Goal: Contribute content: Contribute content

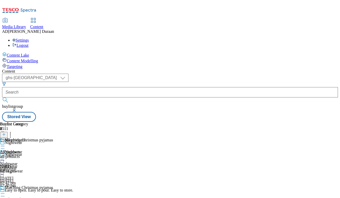
select select "ghs-uk"
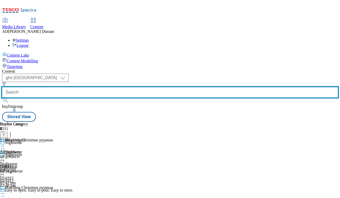
click at [122, 87] on input "text" at bounding box center [169, 92] width 335 height 10
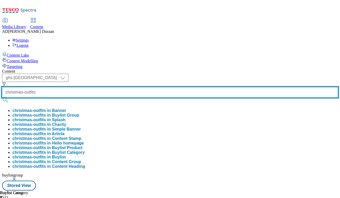
type input "christmas-outfits"
click at [2, 97] on button "submit" at bounding box center [5, 99] width 7 height 5
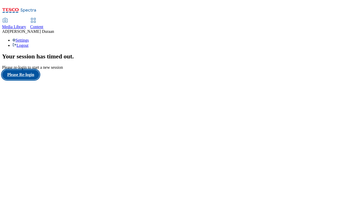
click at [29, 79] on button "Please Re-login" at bounding box center [20, 75] width 37 height 10
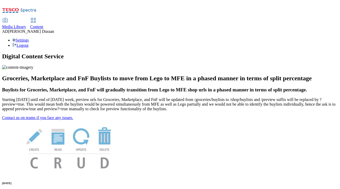
click at [43, 25] on span "Content" at bounding box center [36, 27] width 13 height 4
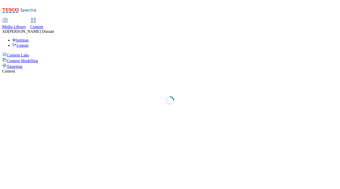
select select "ghs-[GEOGRAPHIC_DATA]"
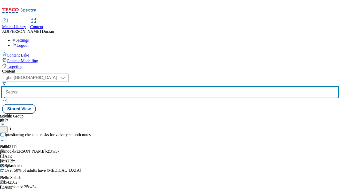
click at [122, 87] on input "text" at bounding box center [169, 92] width 335 height 10
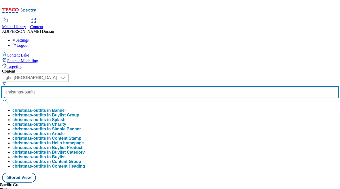
type input "christmas-outfits"
click at [2, 97] on button "submit" at bounding box center [5, 99] width 7 height 5
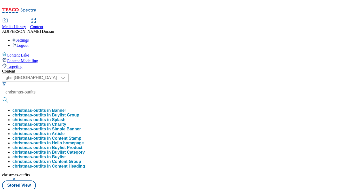
click at [145, 69] on div "Content" at bounding box center [169, 71] width 335 height 5
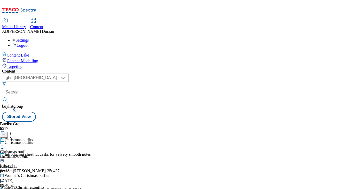
click at [5, 143] on icon at bounding box center [2, 145] width 5 height 5
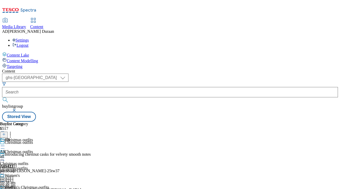
scroll to position [52, 0]
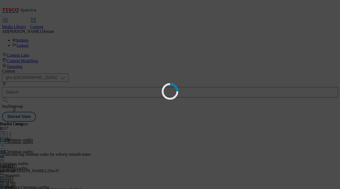
scroll to position [0, 0]
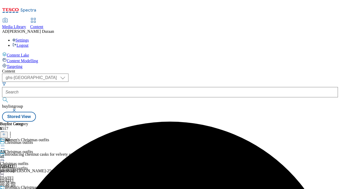
scroll to position [61, 0]
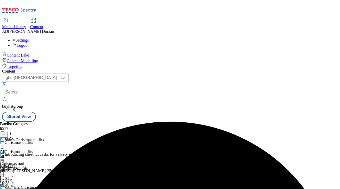
scroll to position [101, 0]
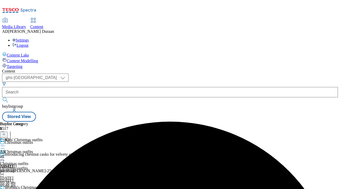
scroll to position [52, 0]
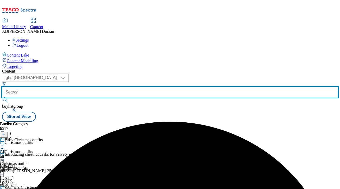
click at [132, 87] on input "text" at bounding box center [169, 92] width 335 height 10
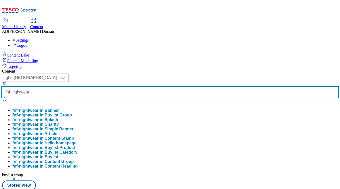
type input "fnf-nightwear"
click at [2, 97] on button "submit" at bounding box center [5, 99] width 7 height 5
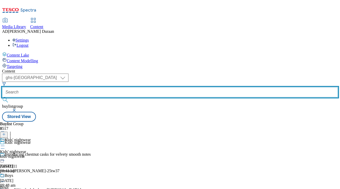
click at [129, 87] on input "text" at bounding box center [169, 92] width 335 height 10
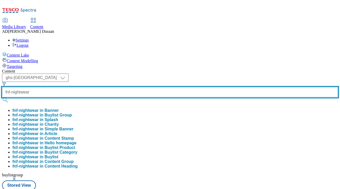
type input "fnf-nightwear"
click at [2, 97] on button "submit" at bounding box center [5, 99] width 7 height 5
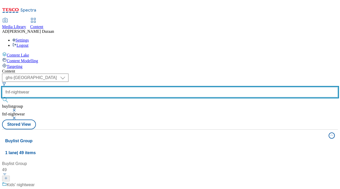
scroll to position [164, 0]
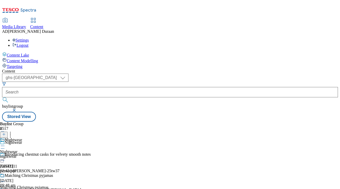
scroll to position [20, 0]
click at [53, 154] on div "nightwear" at bounding box center [26, 156] width 53 height 5
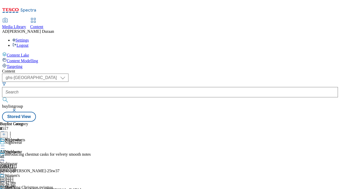
scroll to position [49, 0]
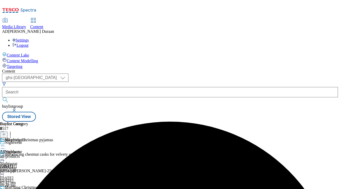
scroll to position [52, 0]
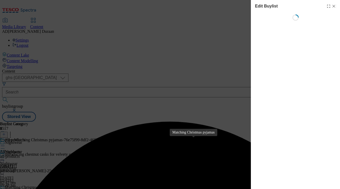
select select "seasonal"
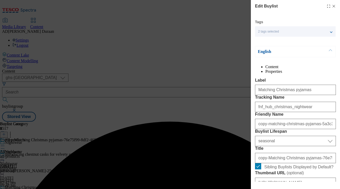
select select "Banner"
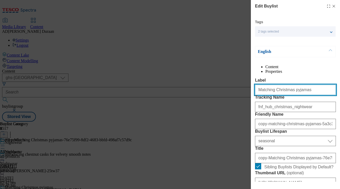
drag, startPoint x: 259, startPoint y: 100, endPoint x: 257, endPoint y: 103, distance: 3.6
click at [231, 100] on div "Edit Buylist Tags 2 tags selected fnf buylist English Content Properties Label …" at bounding box center [170, 94] width 340 height 189
paste input "Women's nightwear"
drag, startPoint x: 289, startPoint y: 101, endPoint x: 227, endPoint y: 100, distance: 62.4
click at [216, 99] on div "Edit Buylist Tags 2 tags selected fnf buylist English Content Properties Label …" at bounding box center [170, 94] width 340 height 189
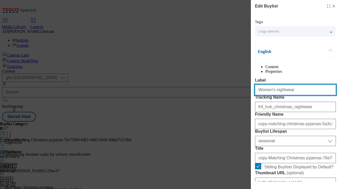
type input "Women's nightwear"
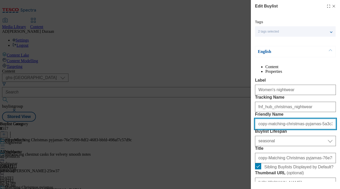
click at [280, 129] on input "copy-matching-christmas-pyjamas-5a3c3ad2-dbd2-4aa5-bd7a-592bd8d5cd49" at bounding box center [295, 124] width 81 height 10
paste input "Women's nightwear"
type input "Women's nightwear"
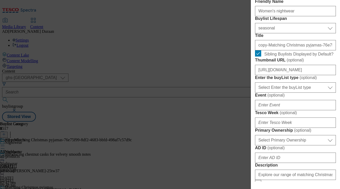
scroll to position [115, 0]
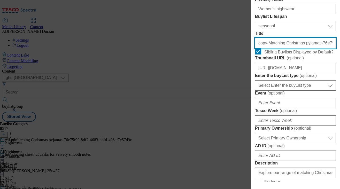
click at [285, 48] on input "copy-Matching Christmas pyjamas-76e75f99-8df2-4683-bbfd-498af7c57d9c" at bounding box center [295, 43] width 81 height 10
paste input "Women's nightwear"
type input "Women's nightwear"
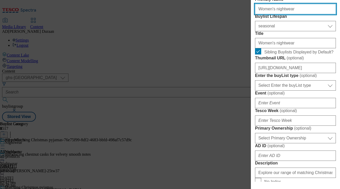
drag, startPoint x: 260, startPoint y: 38, endPoint x: 243, endPoint y: 35, distance: 17.2
click at [243, 35] on div "Edit Buylist Tags 2 tags selected fnf buylist English Content Properties Label …" at bounding box center [170, 94] width 340 height 189
type input "womens-nightwear"
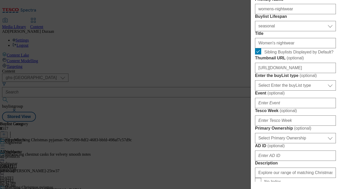
click at [309, 36] on label "Title" at bounding box center [295, 33] width 81 height 5
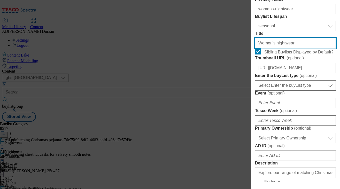
click at [309, 48] on input "Women's nightwear" at bounding box center [295, 43] width 81 height 10
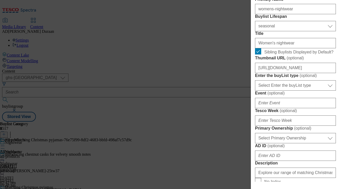
click at [333, 74] on form "Label Women's nightwear Tracking Name fnf_hub_christmas_nightwear Friendly Name…" at bounding box center [295, 174] width 81 height 422
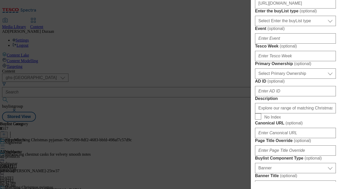
scroll to position [182, 0]
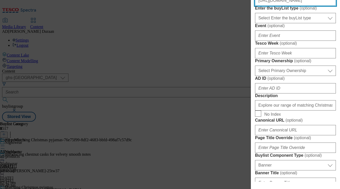
click at [281, 6] on input "[URL][DOMAIN_NAME]" at bounding box center [295, 0] width 81 height 10
paste input "[URL][DOMAIN_NAME][MEDICAL_DATA]"
type input "[URL][DOMAIN_NAME][MEDICAL_DATA]"
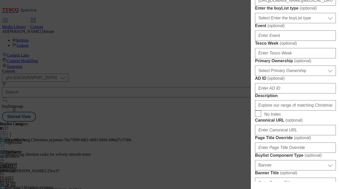
click at [331, 6] on input "[URL][DOMAIN_NAME][MEDICAL_DATA]" at bounding box center [295, 0] width 81 height 10
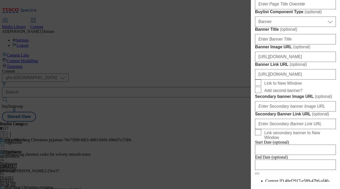
scroll to position [328, 0]
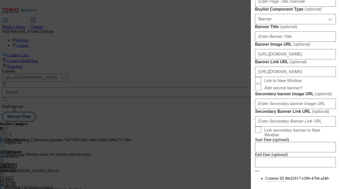
paste input "Explore women's Christmas nightwear and loungewear. Find women's Christmas pyja…"
type input "Explore women's Christmas nightwear and loungewear. Find women's Christmas pyja…"
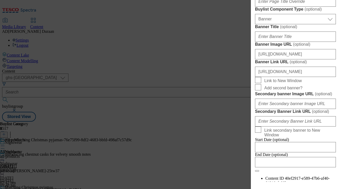
scroll to position [0, 0]
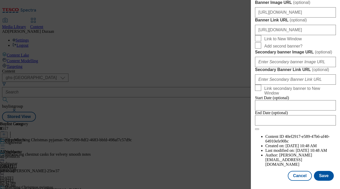
scroll to position [557, 0]
click at [326, 176] on button "Save" at bounding box center [323, 176] width 20 height 10
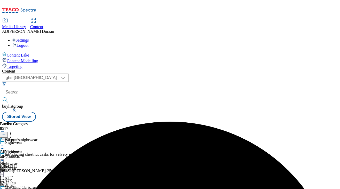
scroll to position [31, 0]
click at [28, 154] on div "all-products" at bounding box center [14, 156] width 28 height 5
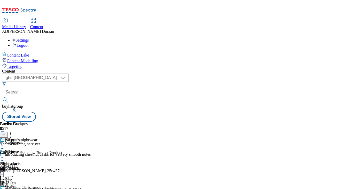
scroll to position [0, 118]
click at [5, 155] on icon at bounding box center [2, 157] width 5 height 5
click at [22, 167] on span "Edit" at bounding box center [19, 169] width 6 height 4
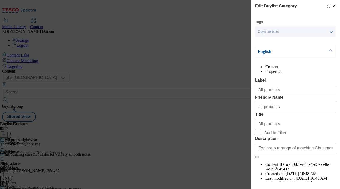
scroll to position [38, 0]
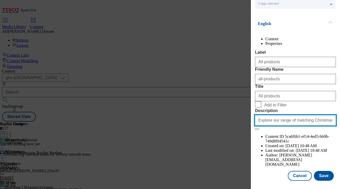
click at [285, 125] on input "Explore our range of matching Christmas pyjamas. Find the perfect matching fami…" at bounding box center [295, 120] width 81 height 10
paste input "Explore women's Christmas nightwear and loungewear. Find women's Christmas pyja…"
type input "Explore women's Christmas nightwear and loungewear. Find women's Christmas pyja…"
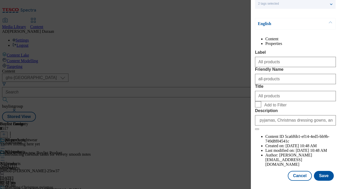
scroll to position [0, 0]
drag, startPoint x: 275, startPoint y: 169, endPoint x: 250, endPoint y: 130, distance: 47.0
click at [274, 167] on div "Tags 2 tags selected fnf buylist category English Content Properties Label All …" at bounding box center [295, 86] width 81 height 189
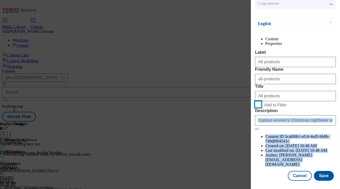
click at [257, 107] on input "Add to Filter" at bounding box center [258, 104] width 6 height 6
checkbox input "true"
drag, startPoint x: 261, startPoint y: 175, endPoint x: 264, endPoint y: 172, distance: 4.5
click at [261, 174] on div "Cancel Save" at bounding box center [295, 176] width 81 height 10
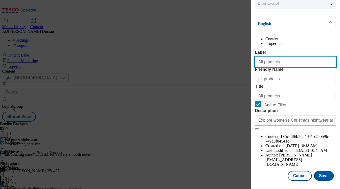
drag, startPoint x: 280, startPoint y: 65, endPoint x: 240, endPoint y: 61, distance: 40.2
click at [238, 60] on div "Edit Buylist Category Tags 2 tags selected fnf buylist category English Content…" at bounding box center [170, 94] width 340 height 189
paste input "women's nightwear"
type input "All women's nightwear"
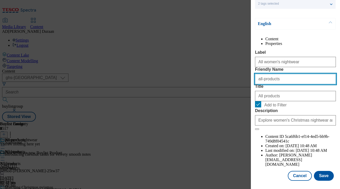
drag, startPoint x: 270, startPoint y: 89, endPoint x: 273, endPoint y: 92, distance: 3.9
click at [240, 88] on div "Edit Buylist Category Tags 2 tags selected fnf buylist category English Content…" at bounding box center [170, 94] width 340 height 189
paste input "All women's nightwear"
type input "All women's nightwear"
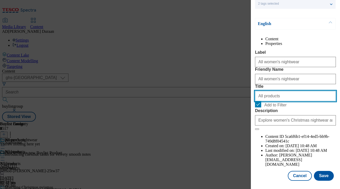
drag, startPoint x: 278, startPoint y: 116, endPoint x: 267, endPoint y: 115, distance: 11.9
click at [241, 112] on div "Edit Buylist Category Tags 2 tags selected fnf buylist category English Content…" at bounding box center [170, 94] width 340 height 189
paste input "women's nightwear"
type input "All women's nightwear"
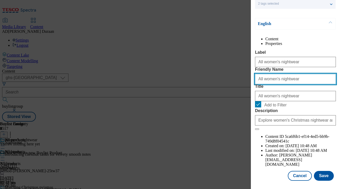
drag, startPoint x: 260, startPoint y: 88, endPoint x: 250, endPoint y: 88, distance: 9.3
click at [250, 88] on div "Edit Buylist Category Tags 2 tags selected fnf buylist category English Content…" at bounding box center [170, 94] width 340 height 189
type input "all-womens-nightwear"
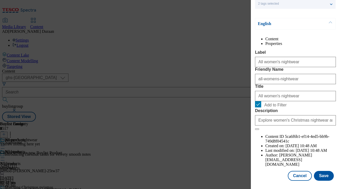
click at [273, 47] on div "Content Properties Label All women's nightwear Friendly Name all-womens-nightwe…" at bounding box center [295, 102] width 81 height 130
click at [322, 176] on button "Save" at bounding box center [323, 176] width 20 height 10
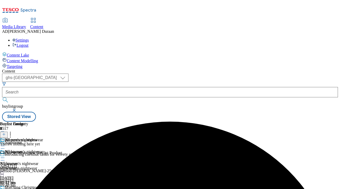
scroll to position [0, 118]
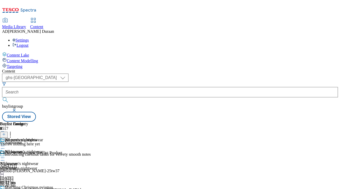
click at [5, 155] on icon at bounding box center [2, 157] width 5 height 5
click at [24, 173] on span "Copy" at bounding box center [20, 175] width 8 height 4
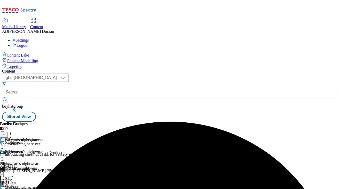
scroll to position [52, 0]
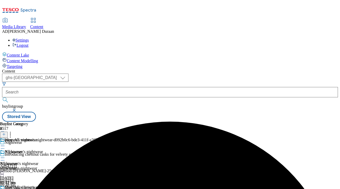
scroll to position [0, 118]
drag, startPoint x: 216, startPoint y: 82, endPoint x: 223, endPoint y: 86, distance: 8.2
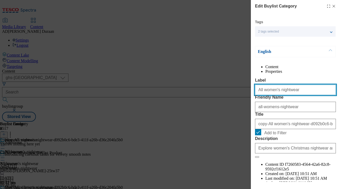
drag, startPoint x: 294, startPoint y: 101, endPoint x: 268, endPoint y: 101, distance: 25.5
click at [233, 99] on div "Edit Buylist Category Tags 2 tags selected fnf buylist category English Content…" at bounding box center [170, 94] width 340 height 189
paste input "Pyjamas"
type input "Pyjamas"
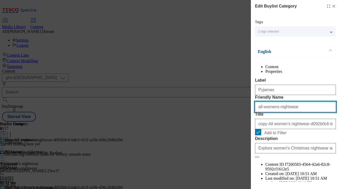
drag, startPoint x: 267, startPoint y: 125, endPoint x: 230, endPoint y: 124, distance: 37.4
click at [224, 124] on div "Edit Buylist Category Tags 2 tags selected fnf buylist category English Content…" at bounding box center [170, 94] width 340 height 189
paste input "Pyjamas"
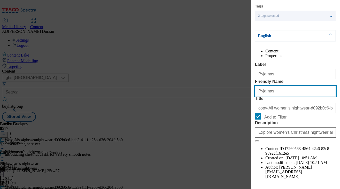
scroll to position [21, 0]
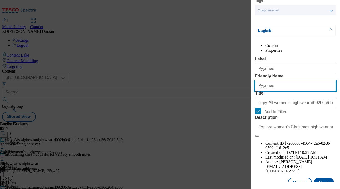
type input "Pyjamas"
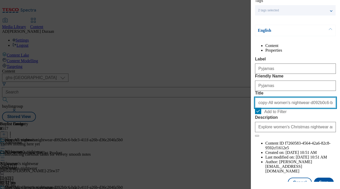
click at [289, 108] on input "copy-All women's nightwear-d092b0c6-bde3-411f-a26b-d36c204fa5b0" at bounding box center [295, 103] width 81 height 10
paste input "Pyjamas"
type input "Pyjamas"
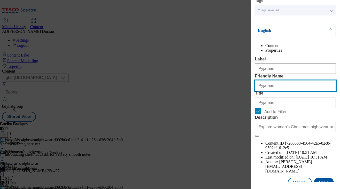
drag, startPoint x: 260, startPoint y: 104, endPoint x: 248, endPoint y: 104, distance: 11.4
click at [248, 104] on div "Edit Buylist Category Tags 2 tags selected fnf buylist category English Content…" at bounding box center [170, 94] width 340 height 189
type input "pyjamas"
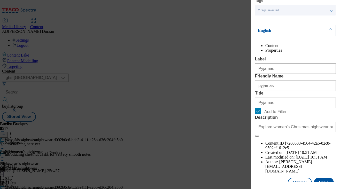
drag, startPoint x: 294, startPoint y: 66, endPoint x: 295, endPoint y: 69, distance: 3.5
click at [294, 66] on div "Content Properties Label Pyjamas Friendly Name pyjamas Title Pyjamas Add to Fil…" at bounding box center [295, 108] width 81 height 130
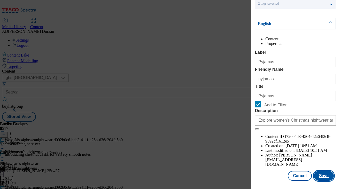
drag, startPoint x: 325, startPoint y: 175, endPoint x: 312, endPoint y: 168, distance: 14.9
click at [321, 174] on button "Save" at bounding box center [323, 176] width 20 height 10
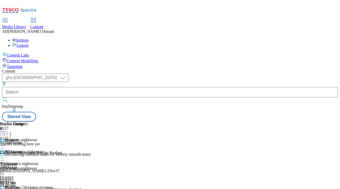
scroll to position [49, 0]
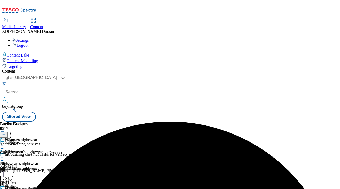
scroll to position [52, 0]
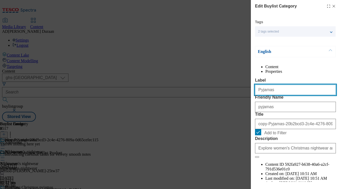
drag, startPoint x: 275, startPoint y: 104, endPoint x: 248, endPoint y: 100, distance: 27.3
click at [241, 100] on div "Edit Buylist Category Tags 2 tags selected fnf buylist category English Content…" at bounding box center [170, 94] width 340 height 189
paste input "Dressing gown"
type input "Dressing gowns"
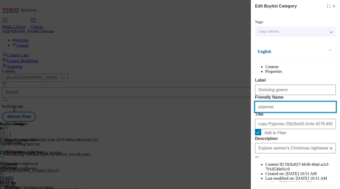
drag, startPoint x: 275, startPoint y: 126, endPoint x: 247, endPoint y: 124, distance: 28.0
click at [236, 123] on div "Edit Buylist Category Tags 2 tags selected fnf buylist category English Content…" at bounding box center [170, 94] width 340 height 189
paste input "Dressing gown"
type input "Dressing gowns"
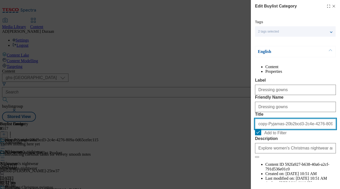
click at [265, 129] on input "copy-Pyjamas-20b2bcd3-2c4e-4276-809a-0d65cefec115" at bounding box center [295, 124] width 81 height 10
paste input "Dressing gowns"
type input "Dressing gowns"
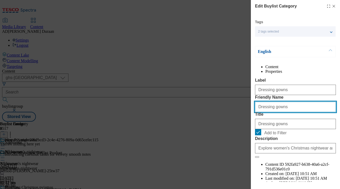
click at [255, 112] on input "Dressing gowns" at bounding box center [295, 107] width 81 height 10
type input "dressing-gowns"
click at [291, 83] on label "Label" at bounding box center [295, 80] width 81 height 5
click at [291, 87] on input "Dressing gowns" at bounding box center [295, 90] width 81 height 10
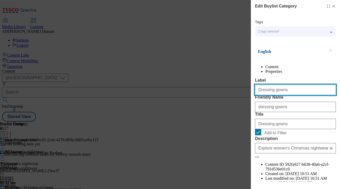
scroll to position [38, 0]
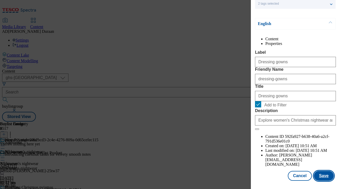
click at [324, 175] on button "Save" at bounding box center [323, 176] width 20 height 10
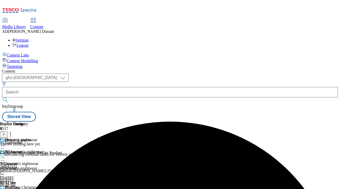
scroll to position [0, 113]
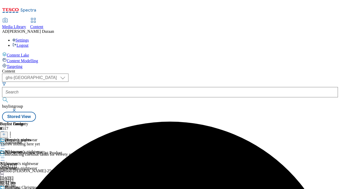
scroll to position [0, 118]
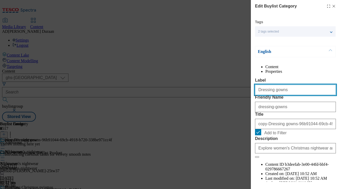
drag, startPoint x: 289, startPoint y: 101, endPoint x: 234, endPoint y: 97, distance: 55.6
click at [220, 95] on div "Edit Buylist Category Tags 2 tags selected fnf buylist category English Content…" at bounding box center [170, 94] width 340 height 189
paste input "Slipper"
type input "Slippers"
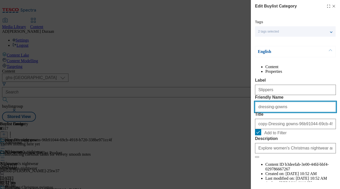
drag, startPoint x: 281, startPoint y: 126, endPoint x: 264, endPoint y: 126, distance: 17.5
click at [243, 124] on div "Edit Buylist Category Tags 2 tags selected fnf buylist category English Content…" at bounding box center [170, 94] width 340 height 189
paste input "Slipper"
type input "Slippers"
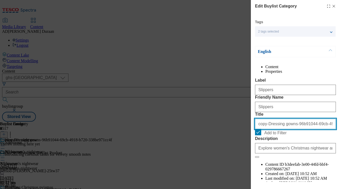
click at [281, 129] on input "copy-Dressing gowns-96b91044-69cb-4918-b720-338be971cc4f" at bounding box center [295, 124] width 81 height 10
click at [282, 129] on input "copy-Dressing gowns-96b91044-69cb-4918-b720-338be971cc4f" at bounding box center [295, 124] width 81 height 10
paste input "Slippers"
type input "Slippers"
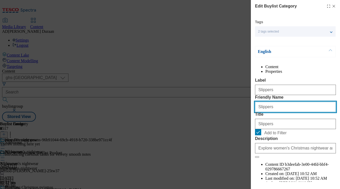
drag, startPoint x: 259, startPoint y: 126, endPoint x: 246, endPoint y: 125, distance: 13.2
click at [246, 125] on div "Edit Buylist Category Tags 2 tags selected fnf buylist category English Content…" at bounding box center [170, 94] width 340 height 189
type input "slippers"
click at [308, 86] on div "Content Properties Label Slippers Friendly Name slippers Title Slippers Add to …" at bounding box center [295, 129] width 81 height 130
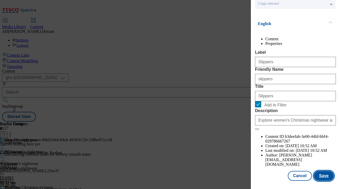
click at [326, 177] on button "Save" at bounding box center [323, 176] width 20 height 10
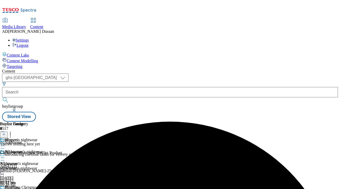
scroll to position [52, 0]
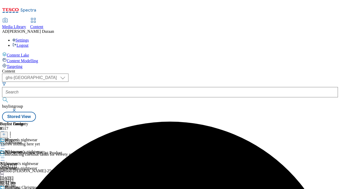
drag, startPoint x: 210, startPoint y: 146, endPoint x: 234, endPoint y: 146, distance: 23.7
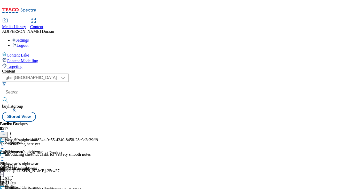
scroll to position [0, 118]
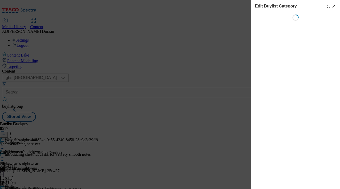
scroll to position [0, 0]
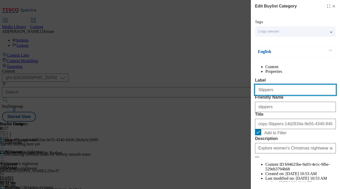
drag, startPoint x: 264, startPoint y: 100, endPoint x: 261, endPoint y: 101, distance: 2.6
click at [235, 98] on div "Edit Buylist Category Tags 2 tags selected fnf buylist category English Content…" at bounding box center [170, 94] width 340 height 189
paste input "ock"
type input "Socks"
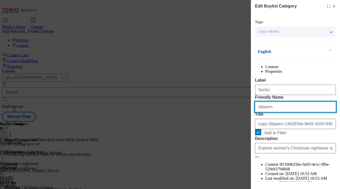
drag, startPoint x: 271, startPoint y: 127, endPoint x: 245, endPoint y: 124, distance: 26.7
click at [244, 124] on div "Edit Buylist Category Tags 2 tags selected fnf buylist category English Content…" at bounding box center [170, 94] width 340 height 189
paste input "Sock"
type input "Socks"
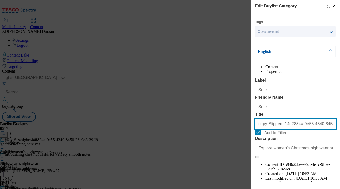
click at [273, 129] on input "copy-Slippers-14d2834a-9e55-4340-8458-28e9e3c39ff9" at bounding box center [295, 124] width 81 height 10
paste input "Socks"
type input "Socks"
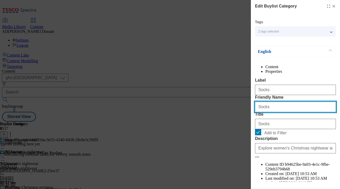
drag, startPoint x: 259, startPoint y: 126, endPoint x: 250, endPoint y: 125, distance: 8.8
click at [250, 125] on div "Edit Buylist Category Tags 2 tags selected fnf buylist category English Content…" at bounding box center [170, 94] width 340 height 189
type input "socks"
click at [309, 86] on div "Content Properties Label Socks Friendly Name socks Title Socks Add to Filter De…" at bounding box center [295, 129] width 81 height 130
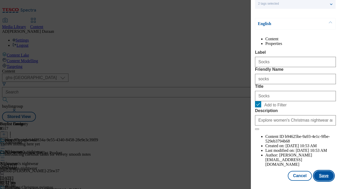
click at [325, 175] on button "Save" at bounding box center [323, 176] width 20 height 10
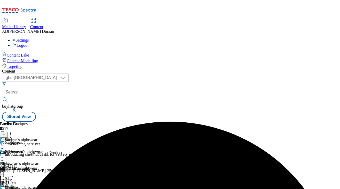
scroll to position [52, 0]
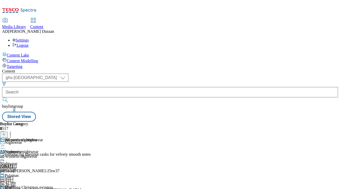
scroll to position [52, 0]
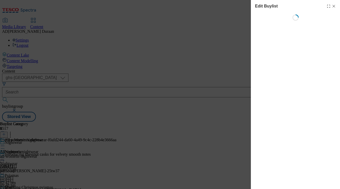
scroll to position [0, 2]
select select "seasonal"
select select "Banner"
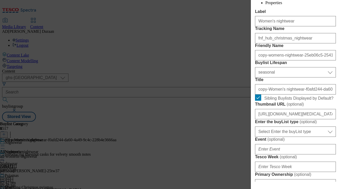
scroll to position [71, 0]
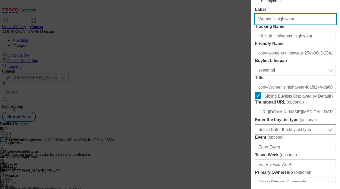
drag, startPoint x: 287, startPoint y: 31, endPoint x: 266, endPoint y: 29, distance: 20.4
click at [251, 28] on div "Edit Buylist Tags 2 tags selected fnf buylist English Content Properties Label …" at bounding box center [295, 91] width 89 height 182
paste input "Men's nightwear"
type input "Men's nightwear"
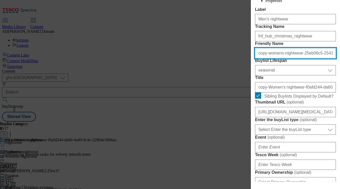
click at [277, 58] on input "copy-womens-nightwear-25eb06c5-2541-4e75-b97a-860dd418e184" at bounding box center [295, 53] width 81 height 10
paste input "Men's nightwear"
drag, startPoint x: 260, startPoint y: 81, endPoint x: 244, endPoint y: 80, distance: 15.6
click at [244, 80] on div "Edit Buylist Tags 2 tags selected fnf buylist English Content Properties Label …" at bounding box center [170, 94] width 340 height 189
type input "mens-nightwear"
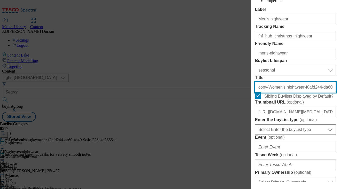
click at [265, 92] on input "copy-Women's nightwear-f0afd244-da60-4a49-9c4c-228b4e3666aa" at bounding box center [295, 87] width 81 height 10
paste input "Men's nightwear"
type input "Men's nightwear"
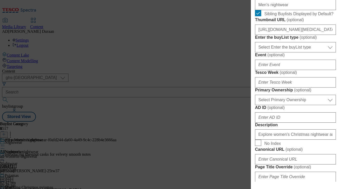
scroll to position [162, 0]
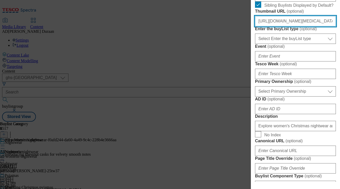
click at [282, 26] on input "[URL][DOMAIN_NAME][MEDICAL_DATA]" at bounding box center [295, 21] width 81 height 10
paste input "[URL][DOMAIN_NAME]"
type input "[URL][DOMAIN_NAME]"
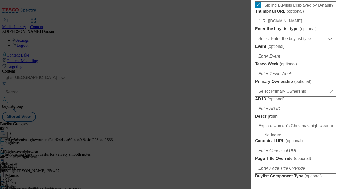
scroll to position [0, 0]
click at [318, 31] on label "Enter the buyList type ( optional )" at bounding box center [295, 28] width 81 height 5
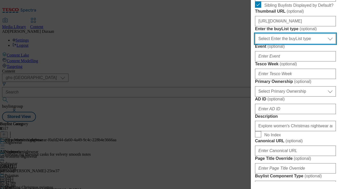
click at [318, 44] on select "Select Enter the buyList type event supplier funded long term >4 weeks supplier…" at bounding box center [295, 39] width 81 height 10
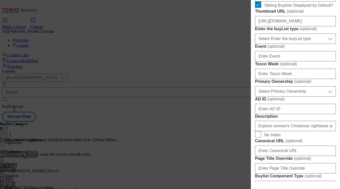
click at [324, 8] on span "Sibling Buylists Displayed by Default?" at bounding box center [298, 5] width 69 height 5
click at [261, 8] on input "Sibling Buylists Displayed by Default?" at bounding box center [258, 5] width 6 height 6
click at [325, 8] on span "Sibling Buylists Displayed by Default?" at bounding box center [298, 5] width 69 height 5
click at [261, 8] on input "Sibling Buylists Displayed by Default?" at bounding box center [258, 5] width 6 height 6
checkbox input "true"
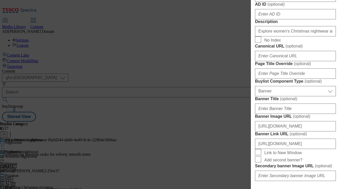
scroll to position [262, 0]
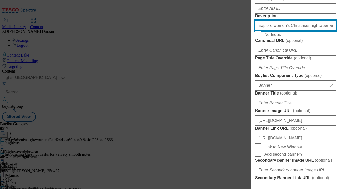
drag, startPoint x: 273, startPoint y: 137, endPoint x: 272, endPoint y: 148, distance: 11.1
click at [273, 31] on input "Explore women's Christmas nightwear and loungewear. Find women's Christmas pyja…" at bounding box center [295, 25] width 81 height 10
click at [291, 31] on input "Explore men's Christmas nightwear and loungewear. Find women's Christmas pyjama…" at bounding box center [295, 25] width 81 height 10
type input "Explore men's Christmas nightwear and loungewear. Find women's Christmas pyjama…"
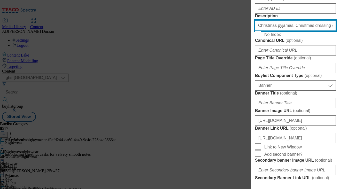
scroll to position [0, 0]
click at [273, 31] on input "Explore men's Christmas nightwear and loungewear. Find women's Christmas pyjama…" at bounding box center [295, 25] width 81 height 10
paste input "Explore men's Christmas nightwear and loungewear. Find men's Christmas pyjamas,…"
click at [280, 31] on input "Explore men's Christmas nightwear and loungewear. Find men's Christmas pyjamas,…" at bounding box center [295, 25] width 81 height 10
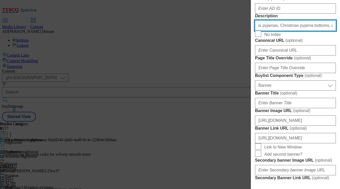
type input "Explore men's Christmas nightwear and loungewear. Find men's Christmas pyjamas,…"
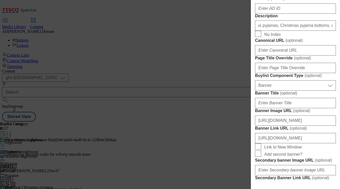
scroll to position [0, 0]
click at [327, 120] on form "Label Men's nightwear Tracking Name fnf_hub_christmas_nightwear Friendly Name m…" at bounding box center [295, 27] width 81 height 422
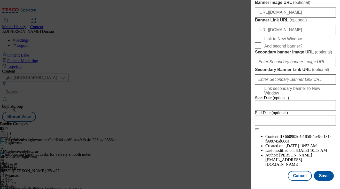
scroll to position [558, 0]
click at [323, 175] on button "Save" at bounding box center [323, 176] width 20 height 10
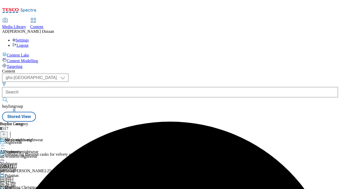
scroll to position [0, 0]
click at [43, 154] on div "all-womens-nightwear" at bounding box center [21, 156] width 43 height 5
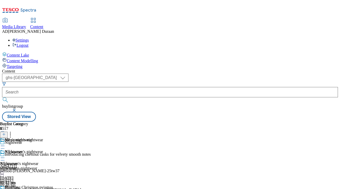
click at [5, 155] on icon at bounding box center [2, 157] width 5 height 5
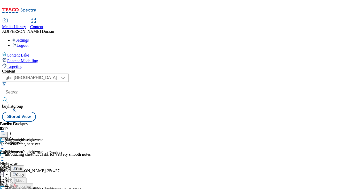
click at [24, 165] on button "Edit" at bounding box center [17, 168] width 14 height 6
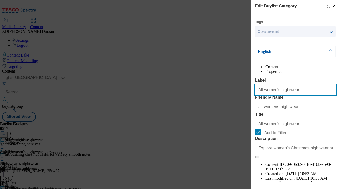
drag, startPoint x: 267, startPoint y: 101, endPoint x: 270, endPoint y: 94, distance: 8.1
click at [267, 95] on input "All women's nightwear" at bounding box center [295, 90] width 81 height 10
type input "All men's nightwear"
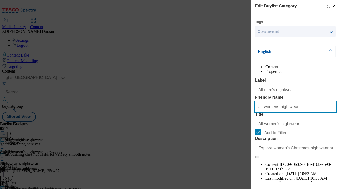
click at [267, 112] on input "all-womens-nightwear" at bounding box center [295, 107] width 81 height 10
type input "all-mens-nightwear"
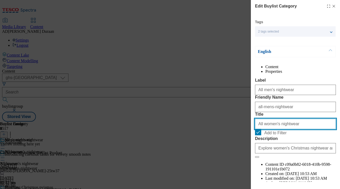
click at [266, 129] on input "All women's nightwear" at bounding box center [295, 124] width 81 height 10
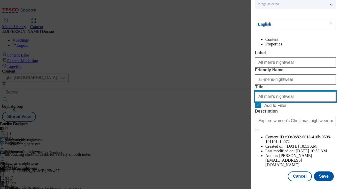
scroll to position [38, 0]
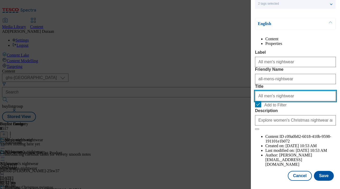
type input "All men's nightwear"
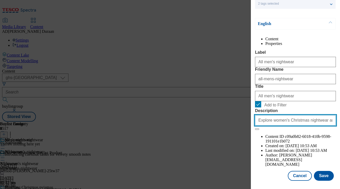
click at [286, 125] on input "Explore women's Christmas nightwear and loungewear. Find women's Christmas pyja…" at bounding box center [295, 120] width 81 height 10
type input "Explore women's Christmas nightwear and loungewear. Find women's Christmas pyja…"
click at [284, 125] on input "Explore women's Christmas nightwear and loungewear. Find women's Christmas pyja…" at bounding box center [295, 120] width 81 height 10
paste input "Explore men's Christmas nightwear and loungewear. Find men's Christmas pyjamas,…"
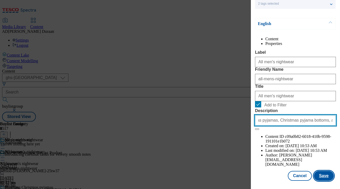
type input "Explore men's Christmas nightwear and loungewear. Find men's Christmas pyjamas,…"
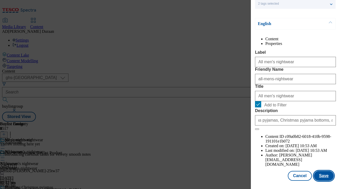
scroll to position [0, 0]
click at [328, 176] on button "Save" at bounding box center [323, 176] width 20 height 10
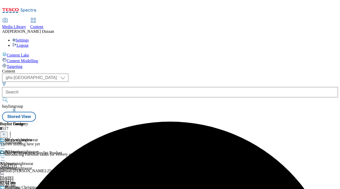
scroll to position [0, 118]
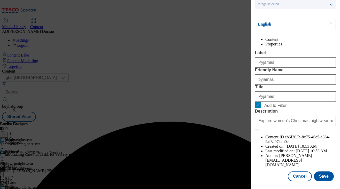
scroll to position [38, 0]
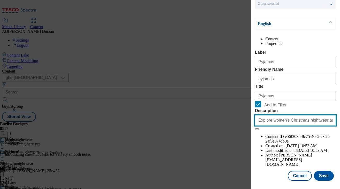
click at [295, 125] on input "Explore women's Christmas nightwear and loungewear. Find women's Christmas pyja…" at bounding box center [295, 120] width 81 height 10
paste input "Explore men's Christmas nightwear and loungewear. Find men's Christmas pyjamas,…"
type input "Explore men's Christmas nightwear and loungewear. Find men's Christmas pyjamas,…"
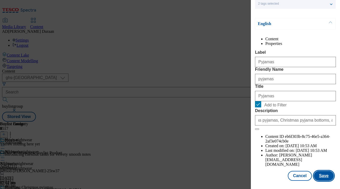
scroll to position [0, 0]
click at [322, 177] on button "Save" at bounding box center [323, 176] width 20 height 10
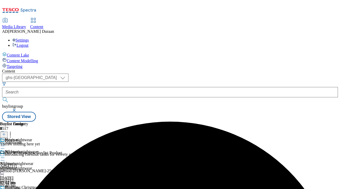
scroll to position [101, 0]
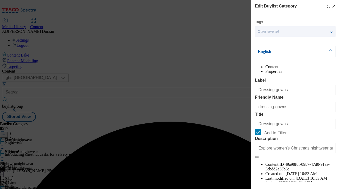
scroll to position [38, 0]
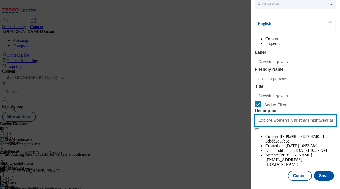
click at [294, 125] on input "Explore women's Christmas nightwear and loungewear. Find women's Christmas pyja…" at bounding box center [295, 120] width 81 height 10
paste input "Explore men's Christmas nightwear and loungewear. Find men's Christmas pyjamas,…"
type input "Explore men's Christmas nightwear and loungewear. Find men's Christmas pyjamas,…"
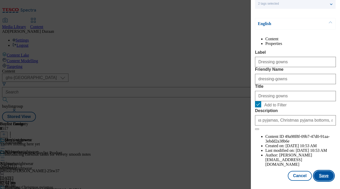
scroll to position [0, 0]
click at [323, 177] on button "Save" at bounding box center [323, 176] width 20 height 10
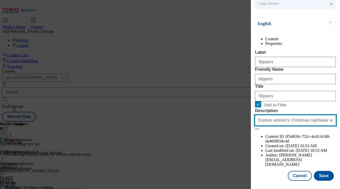
click at [292, 125] on input "Explore women's Christmas nightwear and loungewear. Find women's Christmas pyja…" at bounding box center [295, 120] width 81 height 10
paste input "Explore men's Christmas nightwear and loungewear. Find men's Christmas pyjamas,…"
type input "Explore men's Christmas nightwear and loungewear. Find men's Christmas pyjamas,…"
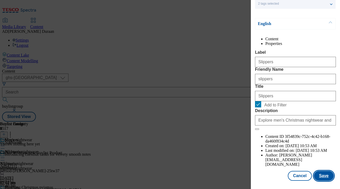
click at [324, 176] on button "Save" at bounding box center [323, 176] width 20 height 10
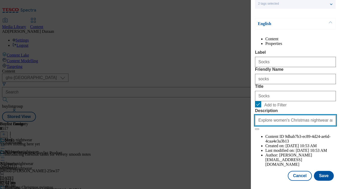
click at [297, 125] on input "Explore women's Christmas nightwear and loungewear. Find women's Christmas pyja…" at bounding box center [295, 120] width 81 height 10
paste input "Explore men's Christmas nightwear and loungewear. Find men's Christmas pyjamas,…"
type input "Explore men's Christmas nightwear and loungewear. Find men's Christmas pyjamas,…"
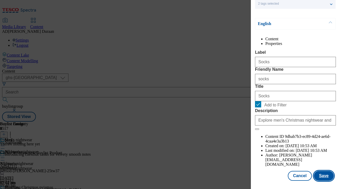
click at [325, 176] on button "Save" at bounding box center [323, 176] width 20 height 10
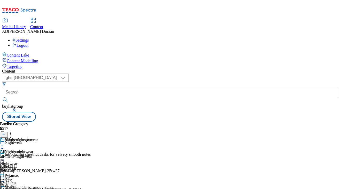
scroll to position [52, 0]
select select "seasonal"
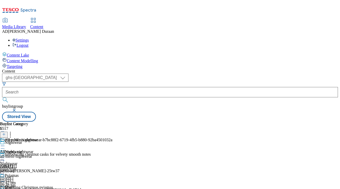
select select "Banner"
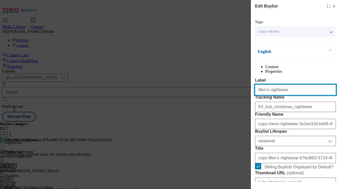
drag, startPoint x: 289, startPoint y: 101, endPoint x: 258, endPoint y: 99, distance: 31.3
click at [228, 96] on div "Edit Buylist Tags 2 tags selected fnf buylist English Content Properties Label …" at bounding box center [170, 94] width 340 height 189
paste input "Kids' nightwear"
drag, startPoint x: 285, startPoint y: 101, endPoint x: 244, endPoint y: 99, distance: 41.1
click at [242, 99] on div "Edit Buylist Tags 2 tags selected fnf buylist English Content Properties Label …" at bounding box center [170, 94] width 340 height 189
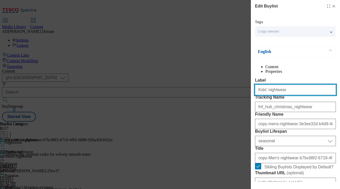
type input "Kids' nightwear"
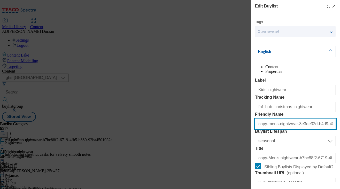
click at [297, 129] on input "copy-mens-nightwear-3e3ee32d-b4d9-480f-b3f9-b7e6058590f5" at bounding box center [295, 124] width 81 height 10
paste input "Kids' nightwear"
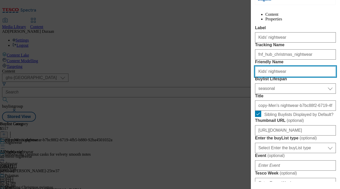
scroll to position [59, 0]
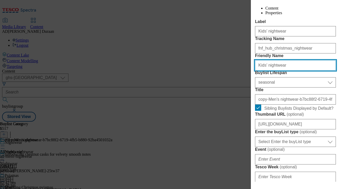
type input "Kids' nightwear"
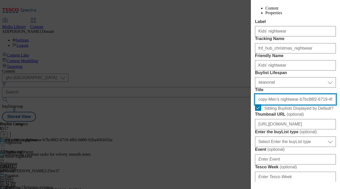
click at [286, 104] on input "copy-Men's nightwear-b7bc88f2-6719-4fb5-b880-92ba4501032a" at bounding box center [295, 99] width 81 height 10
paste input "Kids' nightwear"
type input "Kids' nightwear"
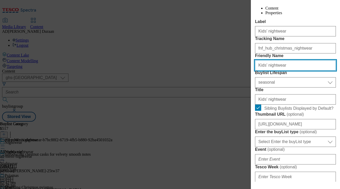
drag, startPoint x: 260, startPoint y: 93, endPoint x: 252, endPoint y: 93, distance: 7.2
click at [252, 93] on div "Edit Buylist Tags 2 tags selected fnf buylist English Content Properties Label …" at bounding box center [295, 91] width 89 height 182
type input "kids-nightwear"
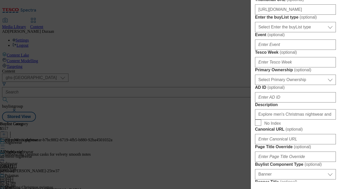
scroll to position [197, 0]
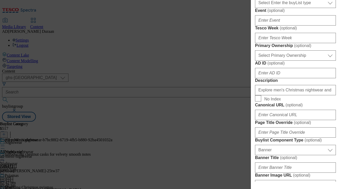
paste input "[URL][DOMAIN_NAME]"
type input "[URL][DOMAIN_NAME]"
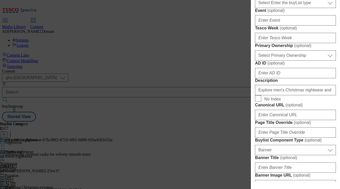
click at [332, 31] on form "Label Kids' nightwear Tracking Name fnf_hub_christmas_nightwear Friendly Name k…" at bounding box center [295, 92] width 81 height 422
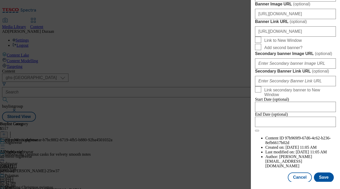
scroll to position [369, 0]
paste input "Explore kids' Christmas nightwear and loungewear. Find kids' Christmas pyjamas,…"
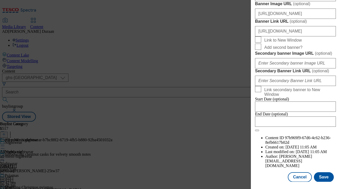
type input "Explore kids' Christmas nightwear and loungewear. Find kids' Christmas pyjamas,…"
drag, startPoint x: 335, startPoint y: 41, endPoint x: 335, endPoint y: 44, distance: 2.8
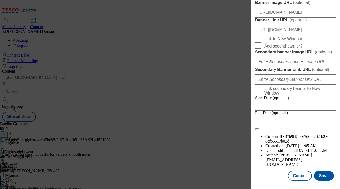
scroll to position [558, 0]
click at [326, 178] on button "Save" at bounding box center [323, 176] width 20 height 10
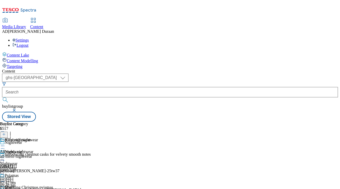
scroll to position [0, 0]
click at [38, 154] on div "all-mens-nightwear" at bounding box center [19, 156] width 38 height 5
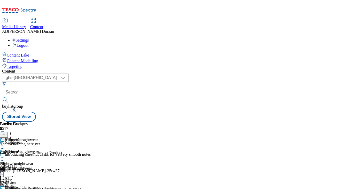
click at [5, 155] on icon at bounding box center [2, 157] width 5 height 5
click at [24, 165] on button "Edit" at bounding box center [17, 168] width 14 height 6
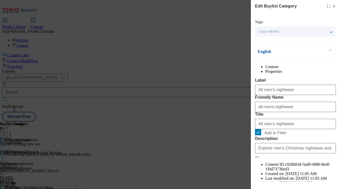
scroll to position [38, 0]
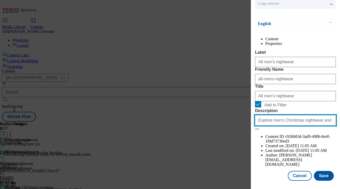
click at [293, 125] on input "Explore men's Christmas nightwear and loungewear. Find men's Christmas pyjamas,…" at bounding box center [295, 120] width 81 height 10
paste input "Explore kids' Christmas nightwear and loungewear. Find kids' Christmas pyjamas,…"
type input "Explore kids' Christmas nightwear and loungewear. Find kids' Christmas pyjamas,…"
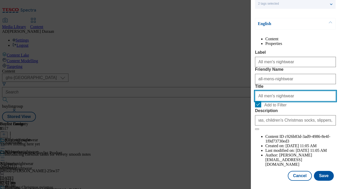
scroll to position [0, 0]
drag, startPoint x: 268, startPoint y: 116, endPoint x: 268, endPoint y: 122, distance: 5.2
click at [268, 101] on input "All men's nightwear" at bounding box center [295, 96] width 81 height 10
type input "All kids' nightwear"
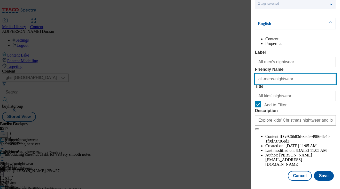
click at [268, 84] on input "all-mens-nightwear" at bounding box center [295, 79] width 81 height 10
type input "all-kids-nightwear"
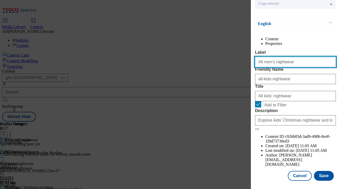
click at [269, 62] on input "All men's nightwear" at bounding box center [295, 62] width 81 height 10
type input "All kids' nightwear"
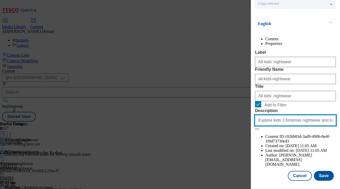
click at [302, 125] on input "Explore kids' Christmas nightwear and loungewear. Find kids' Christmas pyjamas,…" at bounding box center [295, 120] width 81 height 10
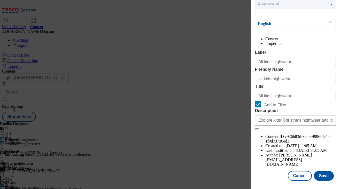
drag, startPoint x: 262, startPoint y: 172, endPoint x: 314, endPoint y: 170, distance: 52.2
click at [262, 172] on div "Cancel Save" at bounding box center [295, 176] width 81 height 10
click at [327, 175] on button "Save" at bounding box center [323, 176] width 20 height 10
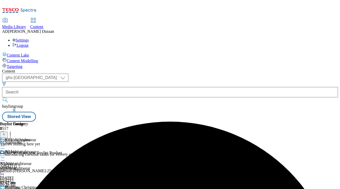
scroll to position [35, 0]
drag, startPoint x: 304, startPoint y: 99, endPoint x: 301, endPoint y: 100, distance: 2.9
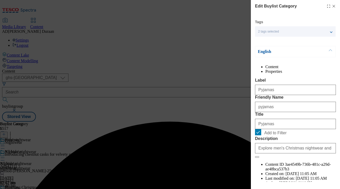
scroll to position [38, 0]
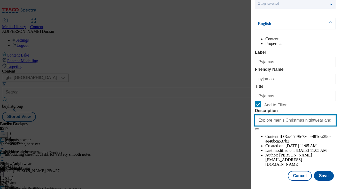
click at [295, 125] on input "Explore men's Christmas nightwear and loungewear. Find men's Christmas pyjamas,…" at bounding box center [295, 120] width 81 height 10
paste input "Explore kids' Christmas nightwear and loungewear. Find kids' Christmas pyjamas,…"
type input "Explore kids' Christmas nightwear and loungewear. Find kids' Christmas pyjamas,…"
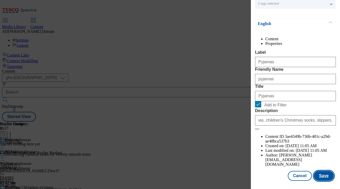
scroll to position [0, 0]
click at [324, 175] on button "Save" at bounding box center [323, 176] width 20 height 10
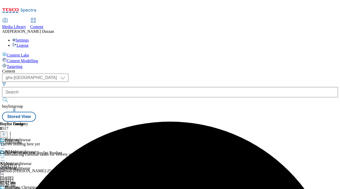
scroll to position [0, 76]
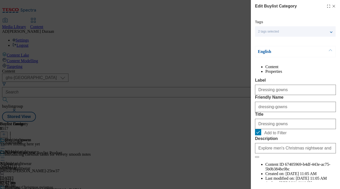
scroll to position [38, 0]
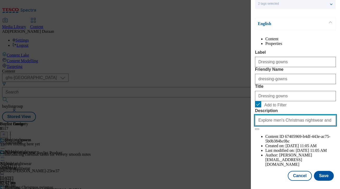
click at [297, 125] on input "Explore men's Christmas nightwear and loungewear. Find men's Christmas pyjamas,…" at bounding box center [295, 120] width 81 height 10
paste input "Explore kids' Christmas nightwear and loungewear. Find kids' Christmas pyjamas,…"
type input "Explore kids' Christmas nightwear and loungewear. Find kids' Christmas pyjamas,…"
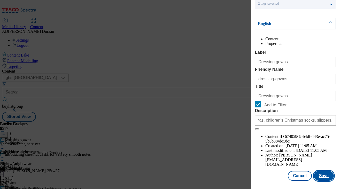
scroll to position [0, 0]
click at [325, 174] on button "Save" at bounding box center [323, 176] width 20 height 10
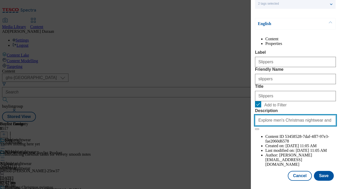
click at [286, 125] on input "Explore men's Christmas nightwear and loungewear. Find men's Christmas pyjamas,…" at bounding box center [295, 120] width 81 height 10
paste input "Explore kids' Christmas nightwear and loungewear. Find kids' Christmas pyjamas,…"
type input "Explore kids' Christmas nightwear and loungewear. Find kids' Christmas pyjamas,…"
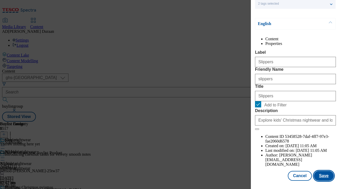
click at [325, 175] on button "Save" at bounding box center [323, 176] width 20 height 10
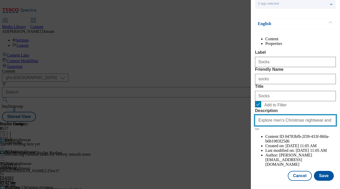
click at [302, 125] on input "Explore men's Christmas nightwear and loungewear. Find men's Christmas pyjamas,…" at bounding box center [295, 120] width 81 height 10
paste input "Explore kids' Christmas nightwear and loungewear. Find kids' Christmas pyjamas,…"
type input "Explore kids' Christmas nightwear and loungewear. Find kids' Christmas pyjamas,…"
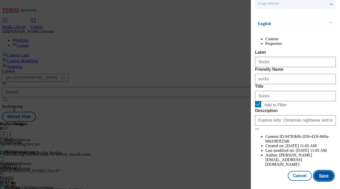
click at [328, 175] on button "Save" at bounding box center [323, 176] width 20 height 10
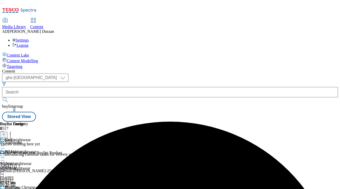
click at [53, 166] on div "nightwear" at bounding box center [26, 168] width 53 height 5
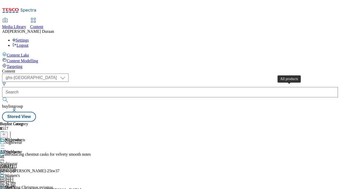
click at [21, 149] on div "All products" at bounding box center [10, 151] width 21 height 5
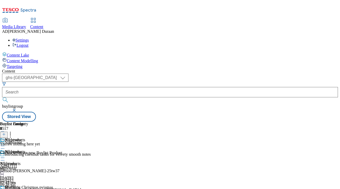
scroll to position [0, 118]
click at [5, 134] on line at bounding box center [4, 134] width 3 height 0
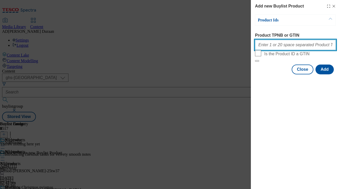
paste input "96916781 96948092 96503555 96503676 96579021 96945430 97076009 96941715 9695045…"
type input "96916781 96948092 96503555 96503676 96579021 96945430 97076009 96941715 9695045…"
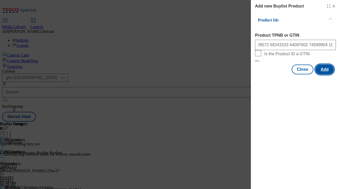
scroll to position [0, 0]
click at [325, 74] on button "Add" at bounding box center [324, 69] width 18 height 10
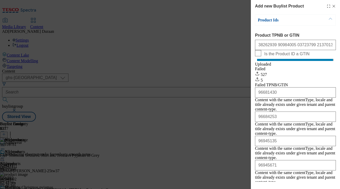
scroll to position [30, 0]
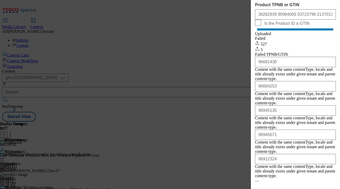
click at [299, 185] on button "Close" at bounding box center [302, 190] width 22 height 10
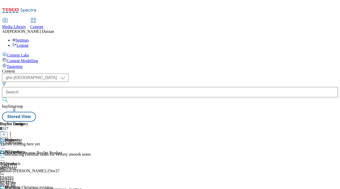
scroll to position [0, 118]
click at [6, 132] on icon at bounding box center [4, 134] width 4 height 4
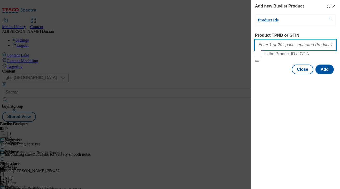
paste input "96957311 96919553 97002138 96912324 96950399 96991684 96950330 96950278 9708539…"
type input "96957311 96919553 97002138 96912324 96950399 96991684 96950330 96950278 9708539…"
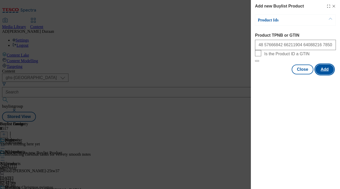
scroll to position [0, 0]
click at [326, 74] on button "Add" at bounding box center [324, 69] width 18 height 10
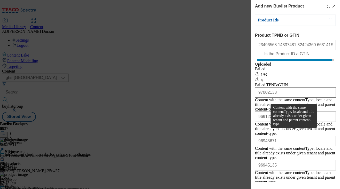
scroll to position [10, 0]
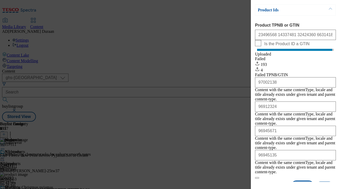
drag, startPoint x: 300, startPoint y: 175, endPoint x: 292, endPoint y: 162, distance: 15.2
click at [300, 181] on button "Close" at bounding box center [302, 186] width 22 height 10
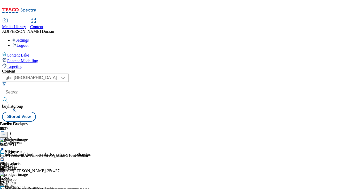
scroll to position [0, 98]
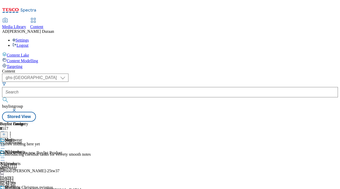
scroll to position [0, 118]
click at [6, 132] on icon at bounding box center [4, 134] width 4 height 4
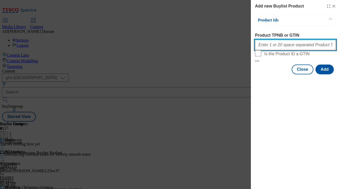
paste input "96994675 96994617 96991800 96992308 96915269 96994554 96959142 96994370 9699236…"
type input "96994675 96994617 96991800 96992308 96915269 96994554 96959142 96994370 9699236…"
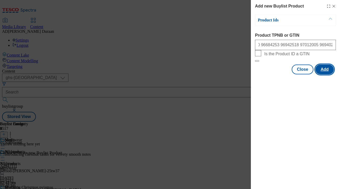
scroll to position [0, 0]
click at [325, 74] on button "Add" at bounding box center [324, 69] width 18 height 10
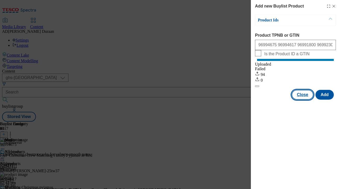
click at [303, 100] on button "Close" at bounding box center [302, 95] width 22 height 10
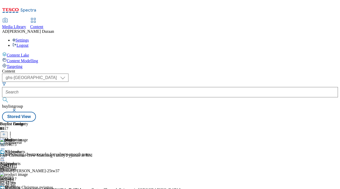
scroll to position [52, 0]
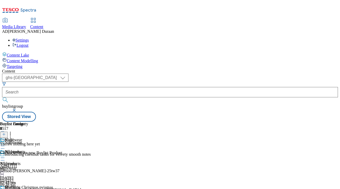
scroll to position [23, 0]
click at [5, 134] on line at bounding box center [4, 134] width 3 height 0
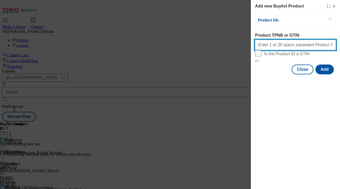
paste input "96941940 96969821 96941807 96946445 96920343 97000510 96963188 96992660 9699275…"
type input "96941940 96969821 96941807 96946445 96920343 97000510 96963188 96992660 9699275…"
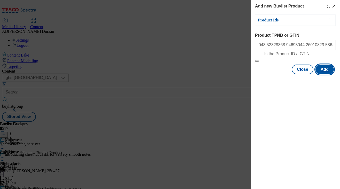
scroll to position [0, 0]
click at [326, 74] on button "Add" at bounding box center [324, 69] width 18 height 10
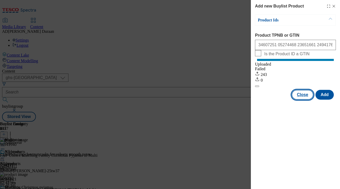
click at [303, 100] on button "Close" at bounding box center [302, 95] width 22 height 10
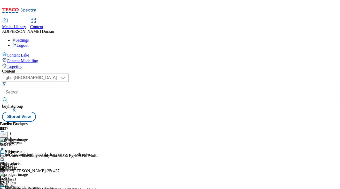
scroll to position [52, 0]
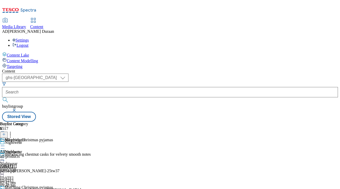
click at [28, 154] on div "all-products" at bounding box center [14, 156] width 28 height 5
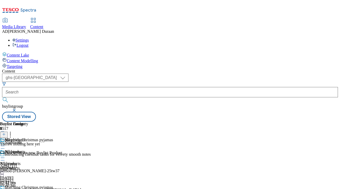
scroll to position [28, 0]
click at [6, 132] on icon at bounding box center [4, 134] width 4 height 4
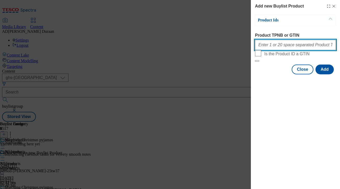
paste input "96919772 96941940 96994675 97030156 97090775 97105541 97106380 97103572 9694180…"
type input "96919772 96941940 96994675 97030156 97090775 97105541 97106380 97103572 9694180…"
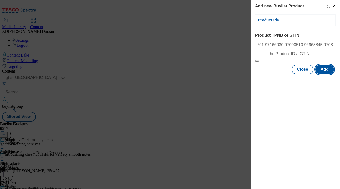
scroll to position [0, 0]
click at [325, 74] on button "Add" at bounding box center [324, 69] width 18 height 10
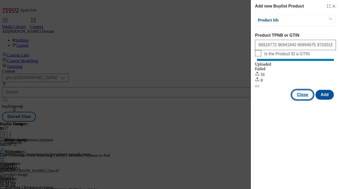
click at [300, 100] on button "Close" at bounding box center [302, 95] width 22 height 10
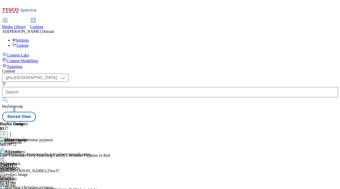
scroll to position [28, 0]
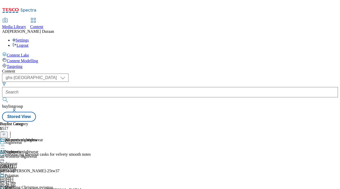
scroll to position [0, 23]
click at [43, 154] on div "all-womens-nightwear" at bounding box center [21, 156] width 43 height 5
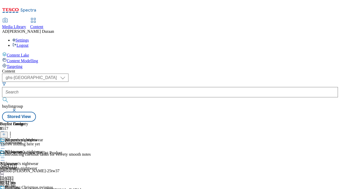
scroll to position [0, 118]
click at [6, 132] on icon at bounding box center [4, 134] width 4 height 4
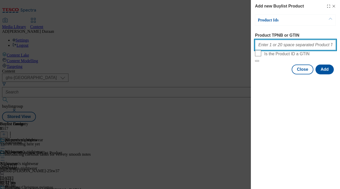
paste input "96957311 96919553 96564430 96588816 96608380 97002138 96585042 97143719 9661759…"
type input "96957311 96919553 96564430 96588816 96608380 97002138 96585042 97143719 9661759…"
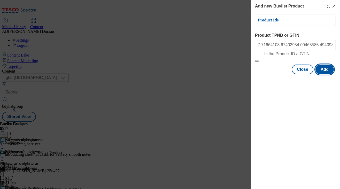
scroll to position [0, 0]
click at [325, 74] on button "Add" at bounding box center [324, 69] width 18 height 10
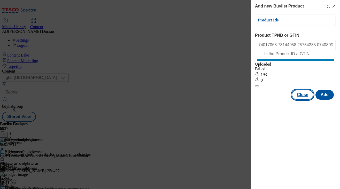
click at [304, 100] on button "Close" at bounding box center [302, 95] width 22 height 10
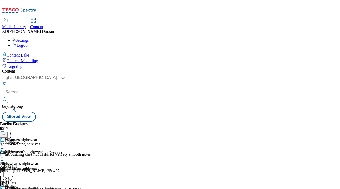
scroll to position [0, 118]
click at [6, 132] on icon at bounding box center [4, 134] width 4 height 4
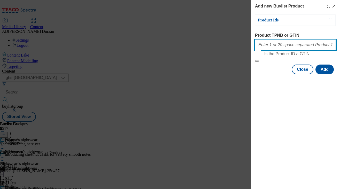
paste input "96957311 96919553 97002138 96912324 96950399 96991684 96950330 96950278 9708539…"
type input "96957311 96919553 97002138 96912324 96950399 96991684 96950330 96950278 9708539…"
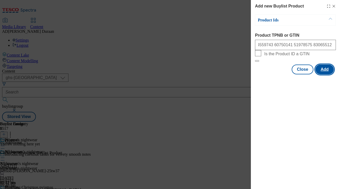
scroll to position [0, 0]
click at [324, 74] on button "Add" at bounding box center [324, 69] width 18 height 10
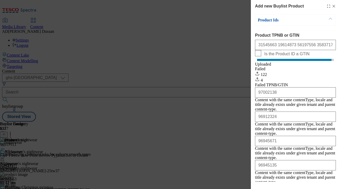
scroll to position [10, 0]
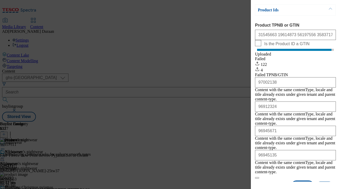
click at [301, 181] on button "Close" at bounding box center [302, 186] width 22 height 10
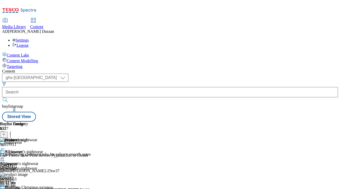
scroll to position [56, 0]
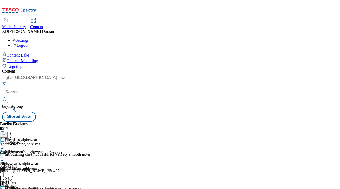
scroll to position [0, 118]
click at [6, 132] on icon at bounding box center [4, 134] width 4 height 4
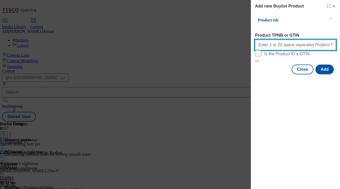
paste input "96944793 96944960 96991995 96952869 96957213 96618270 96618229 96618074 9661802…"
type input "96944793 96944960 96991995 96952869 96957213 96618270 96618229 96618074 9661802…"
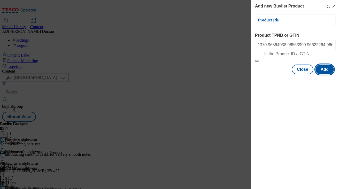
scroll to position [0, 0]
click at [326, 74] on button "Add" at bounding box center [324, 69] width 18 height 10
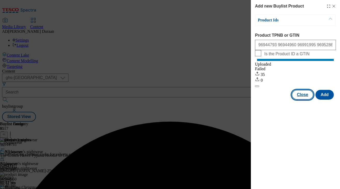
click at [298, 100] on button "Close" at bounding box center [302, 95] width 22 height 10
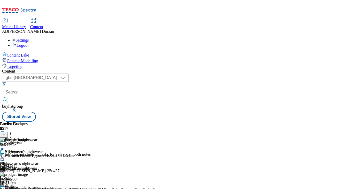
scroll to position [95, 0]
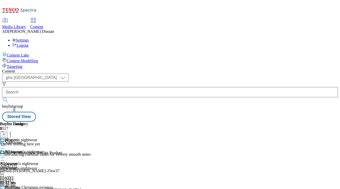
scroll to position [101, 0]
drag, startPoint x: 245, startPoint y: 185, endPoint x: 251, endPoint y: 180, distance: 8.1
click at [6, 132] on icon at bounding box center [4, 134] width 4 height 4
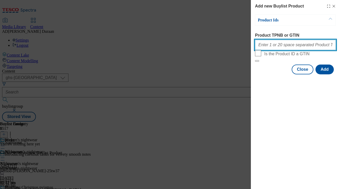
paste input "97090775 97107090 97143748 97107118 97143719 96688630 96688600 96583862 9658383…"
type input "97090775 97107090 97143748 97107118 97143719 96688630 96688600 96583862 9658383…"
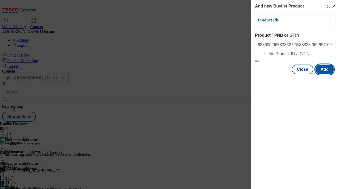
scroll to position [0, 0]
click at [325, 74] on button "Add" at bounding box center [324, 69] width 18 height 10
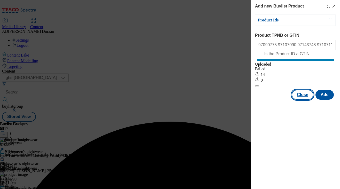
drag, startPoint x: 297, startPoint y: 101, endPoint x: 294, endPoint y: 105, distance: 4.6
click at [295, 100] on button "Close" at bounding box center [302, 95] width 22 height 10
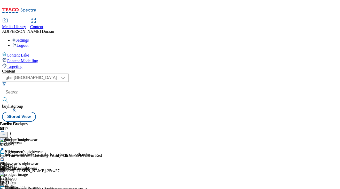
scroll to position [101, 0]
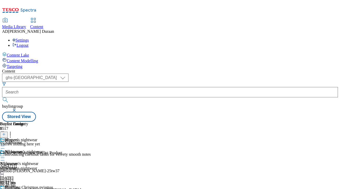
scroll to position [0, 118]
click at [6, 132] on icon at bounding box center [4, 134] width 4 height 4
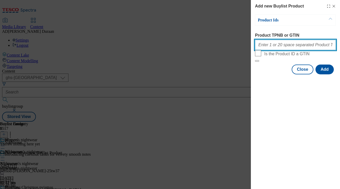
paste input "96503676 96570779 96588897 96565901 96588816 96565861 96513860 96513825 9657069…"
type input "96503676 96570779 96588897 96565901 96588816 96565861 96513860 96513825 9657069…"
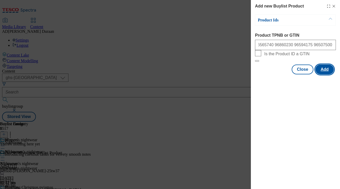
scroll to position [0, 0]
click at [325, 74] on button "Add" at bounding box center [324, 69] width 18 height 10
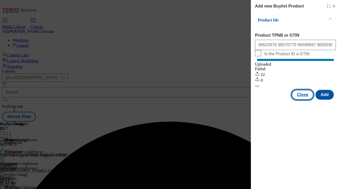
click at [300, 100] on button "Close" at bounding box center [302, 95] width 22 height 10
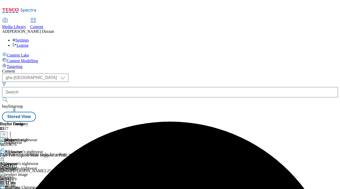
scroll to position [101, 0]
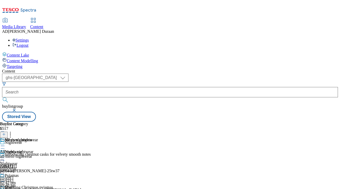
scroll to position [0, 23]
click at [38, 154] on div "all-mens-nightwear" at bounding box center [19, 156] width 38 height 5
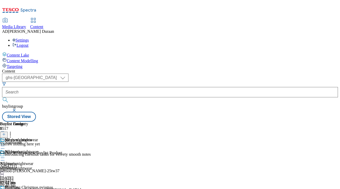
click at [6, 132] on icon at bounding box center [4, 134] width 4 height 4
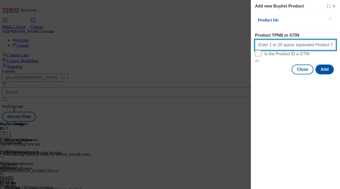
paste input "96994675 96958932 97001888 96669076 96945918 96959326 96684063 96668653 9706042…"
type input "96994675 96958932 97001888 96669076 96945918 96959326 96684063 96668653 9706042…"
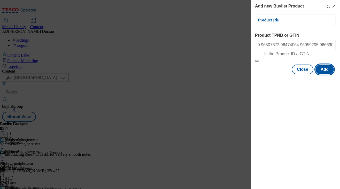
scroll to position [0, 0]
click at [325, 74] on button "Add" at bounding box center [324, 69] width 18 height 10
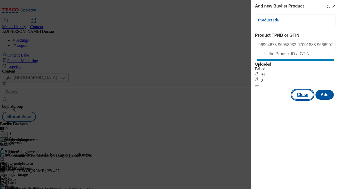
click at [304, 100] on button "Close" at bounding box center [302, 95] width 22 height 10
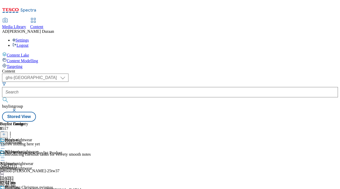
scroll to position [0, 118]
click at [6, 132] on icon at bounding box center [4, 134] width 4 height 4
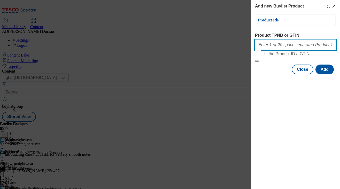
paste input "96994675 96994617 96991800 96992308 96915269 96994554 96959142 96994370 9699236…"
type input "96994675 96994617 96991800 96992308 96915269 96994554 96959142 96994370 9699236…"
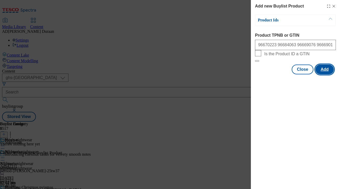
click at [324, 74] on button "Add" at bounding box center [324, 69] width 18 height 10
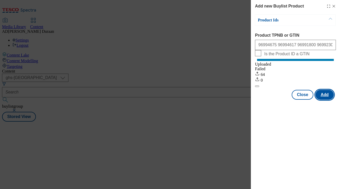
scroll to position [0, 0]
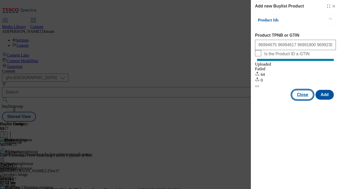
click at [301, 100] on button "Close" at bounding box center [302, 95] width 22 height 10
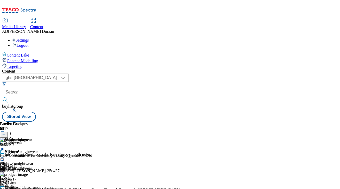
scroll to position [53, 0]
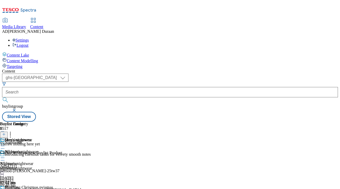
scroll to position [0, 118]
click at [6, 132] on icon at bounding box center [4, 134] width 4 height 4
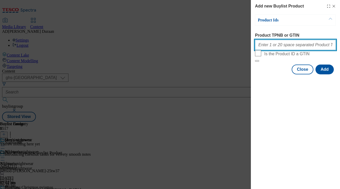
paste input "96681430 96684253"
type input "96681430 96684253"
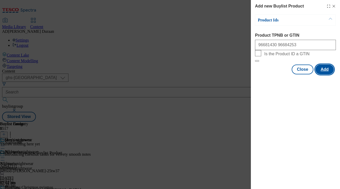
click at [328, 74] on button "Add" at bounding box center [324, 69] width 18 height 10
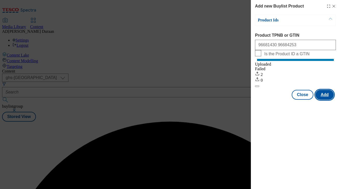
scroll to position [0, 0]
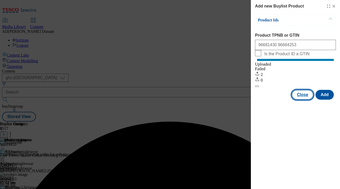
click at [296, 100] on button "Close" at bounding box center [302, 95] width 22 height 10
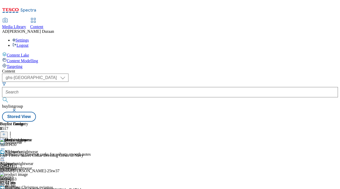
scroll to position [101, 0]
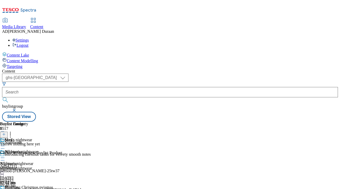
scroll to position [13, 0]
click at [6, 132] on icon at bounding box center [4, 134] width 4 height 4
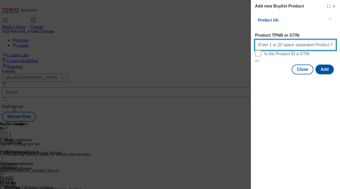
paste input "96942518 97012005 96940267 96985277 96705777 96958932 96940280 96937018 9693699…"
type input "96942518 97012005 96940267 96985277 96705777 96958932 96940280 96937018 9693699…"
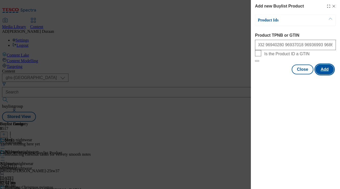
scroll to position [0, 0]
click at [325, 74] on button "Add" at bounding box center [324, 69] width 18 height 10
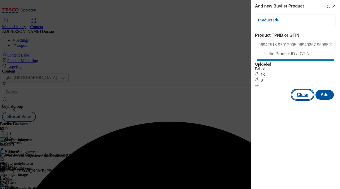
click at [297, 100] on button "Close" at bounding box center [302, 95] width 22 height 10
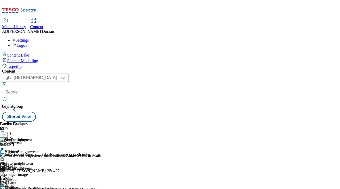
scroll to position [101, 0]
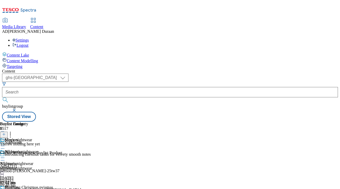
scroll to position [0, 118]
click at [6, 132] on icon at bounding box center [4, 134] width 4 height 4
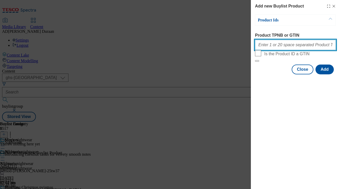
paste input "97060425 96588937 96507833 96851620 96548663 96507597 96474104 96474064 9647615…"
type input "97060425 96588937 96507833 96851620 96548663 96507597 96474104 96474064 9647615…"
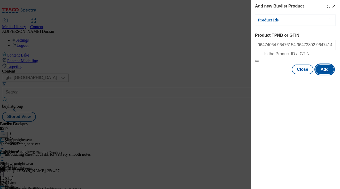
scroll to position [0, 0]
click at [326, 74] on button "Add" at bounding box center [324, 69] width 18 height 10
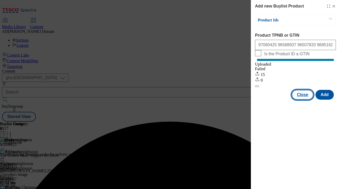
drag, startPoint x: 302, startPoint y: 99, endPoint x: 293, endPoint y: 101, distance: 8.8
click at [302, 99] on button "Close" at bounding box center [302, 95] width 22 height 10
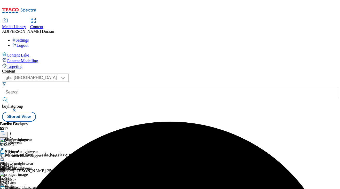
scroll to position [52, 0]
drag, startPoint x: 220, startPoint y: 150, endPoint x: 223, endPoint y: 128, distance: 22.2
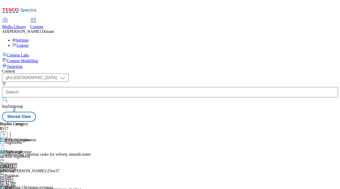
scroll to position [30, 0]
click at [36, 154] on div "all-kids-nightwear" at bounding box center [18, 156] width 36 height 5
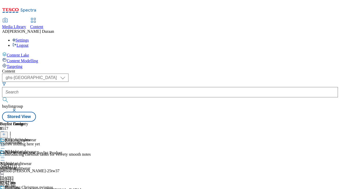
scroll to position [0, 118]
drag, startPoint x: 314, startPoint y: 28, endPoint x: 309, endPoint y: 29, distance: 4.8
click at [6, 132] on icon at bounding box center [4, 134] width 4 height 4
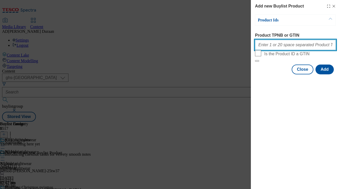
paste input "96941940 96917365 97137290 96579378 96616888 96945705 96781881 96831863 9691529…"
type input "96941940 96917365 97137290 96579378 96616888 96945705 96781881 96831863 9691529…"
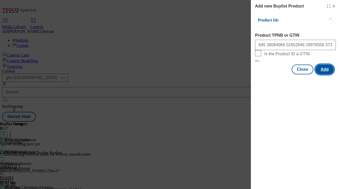
scroll to position [0, 0]
click at [321, 74] on button "Add" at bounding box center [324, 69] width 18 height 10
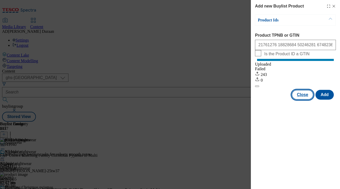
click at [303, 99] on button "Close" at bounding box center [302, 95] width 22 height 10
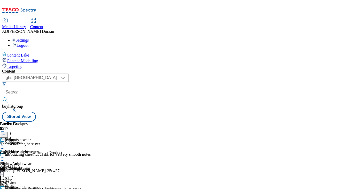
scroll to position [0, 118]
click at [6, 132] on icon at bounding box center [4, 134] width 4 height 4
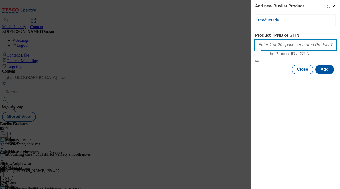
paste input "96941940 96969821 96941807 96946445 96920343 97000510 96963188 96992660 9699275…"
type input "96941940 96969821 96941807 96946445 96920343 97000510 96963188 96992660 9699275…"
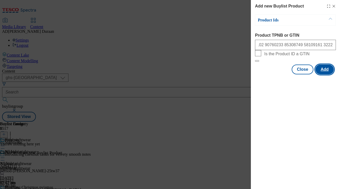
scroll to position [0, 0]
click at [326, 74] on button "Add" at bounding box center [324, 69] width 18 height 10
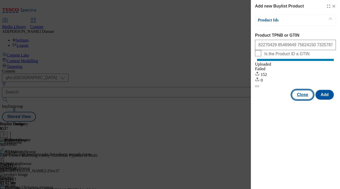
click at [303, 100] on button "Close" at bounding box center [302, 95] width 22 height 10
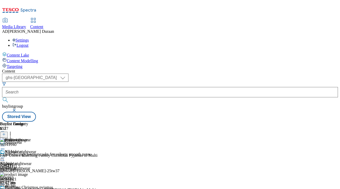
scroll to position [55, 0]
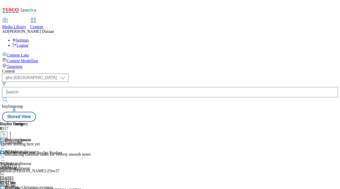
scroll to position [0, 118]
click at [6, 132] on icon at bounding box center [4, 134] width 4 height 4
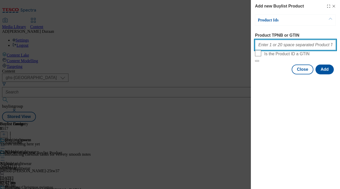
paste input "96901314 97096620 96674144 96627380 96575434 96616646 96574677 96575739 9657457…"
type input "96901314 97096620 96674144 96627380 96575434 96616646 96574677 96575739 9657457…"
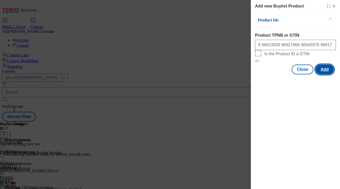
scroll to position [0, 0]
click at [325, 74] on button "Add" at bounding box center [324, 69] width 18 height 10
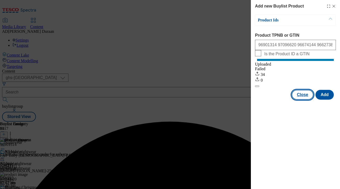
click at [303, 100] on button "Close" at bounding box center [302, 95] width 22 height 10
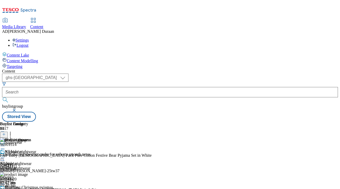
scroll to position [52, 0]
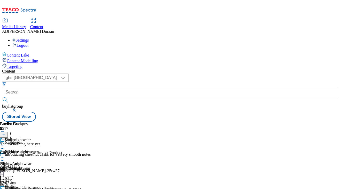
scroll to position [26, 0]
click at [6, 132] on icon at bounding box center [4, 134] width 4 height 4
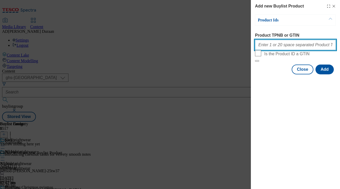
paste input "97137111 97137105 97007346 97137249 97137203 97137290 97137163 97137128 9705848…"
type input "97137111 97137105 97007346 97137249 97137203 97137290 97137163 97137128 9705848…"
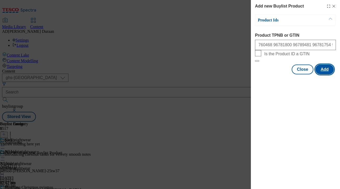
scroll to position [0, 0]
click at [326, 74] on button "Add" at bounding box center [324, 69] width 18 height 10
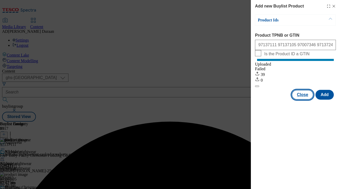
drag, startPoint x: 299, startPoint y: 100, endPoint x: 288, endPoint y: 110, distance: 14.0
click at [299, 100] on button "Close" at bounding box center [302, 95] width 22 height 10
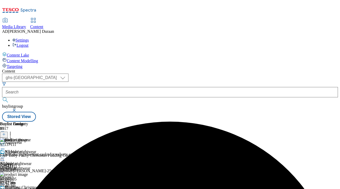
scroll to position [101, 0]
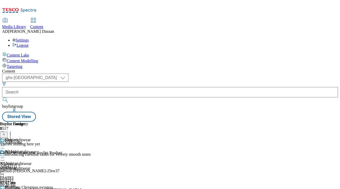
scroll to position [0, 118]
click at [6, 132] on icon at bounding box center [4, 134] width 4 height 4
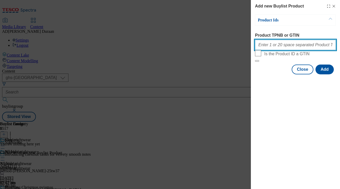
paste input "97060333 96563166 96482123 96584095 96726510 96581795 96706223 96726429 9648202…"
type input "97060333 96563166 96482123 96584095 96726510 96581795 96706223 96726429 9648202…"
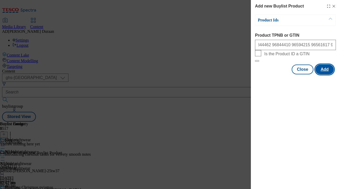
scroll to position [0, 0]
click at [322, 74] on button "Add" at bounding box center [324, 69] width 18 height 10
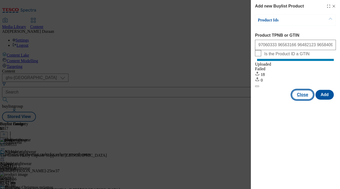
click at [303, 100] on button "Close" at bounding box center [302, 95] width 22 height 10
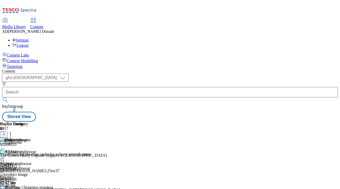
click at [5, 143] on icon at bounding box center [2, 145] width 5 height 5
click at [28, 179] on span "Preview" at bounding box center [22, 181] width 12 height 4
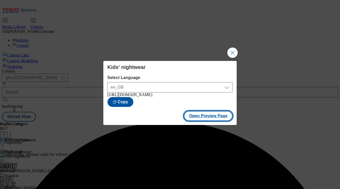
click at [200, 120] on button "Open Preview Page" at bounding box center [208, 116] width 49 height 10
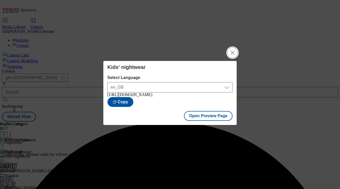
click at [233, 48] on button "Close Modal" at bounding box center [232, 52] width 10 height 10
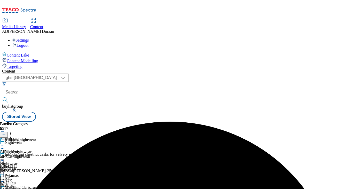
click at [5, 155] on icon at bounding box center [2, 157] width 5 height 5
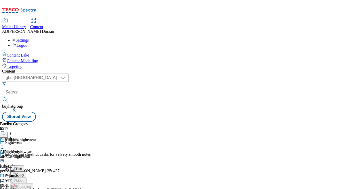
click at [28, 190] on span "Preview" at bounding box center [22, 192] width 12 height 4
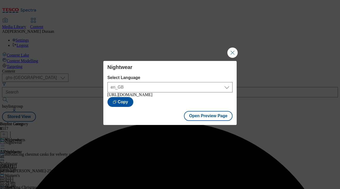
drag, startPoint x: 236, startPoint y: 51, endPoint x: 237, endPoint y: 64, distance: 13.4
click at [236, 51] on button "Close Modal" at bounding box center [232, 52] width 10 height 10
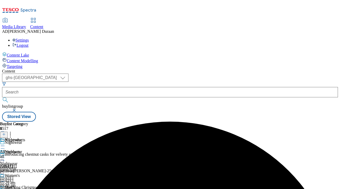
scroll to position [33, 0]
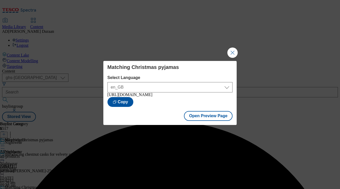
drag, startPoint x: 234, startPoint y: 47, endPoint x: 229, endPoint y: 68, distance: 21.7
click at [234, 47] on button "Close Modal" at bounding box center [232, 52] width 10 height 10
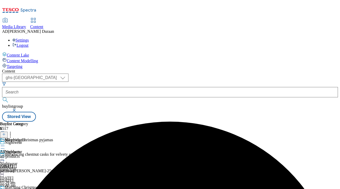
scroll to position [78, 0]
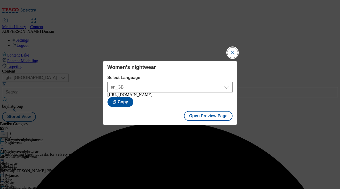
drag, startPoint x: 235, startPoint y: 52, endPoint x: 236, endPoint y: 124, distance: 72.3
click at [235, 52] on button "Close Modal" at bounding box center [232, 52] width 10 height 10
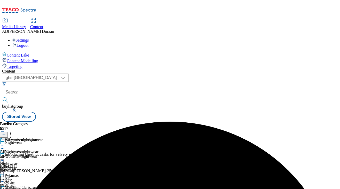
scroll to position [101, 0]
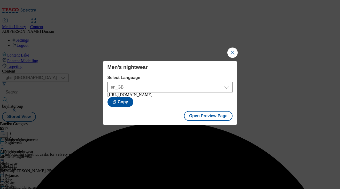
drag, startPoint x: 229, startPoint y: 48, endPoint x: 229, endPoint y: 50, distance: 2.6
click at [229, 48] on button "Close Modal" at bounding box center [232, 52] width 10 height 10
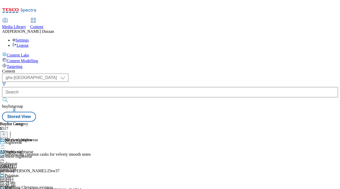
scroll to position [6, 0]
click at [6, 135] on icon at bounding box center [4, 137] width 4 height 4
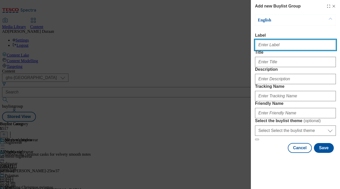
paste input "Christmas clothing gifts"
drag, startPoint x: 291, startPoint y: 46, endPoint x: 269, endPoint y: 48, distance: 21.7
click at [246, 47] on div "Add new Buylist Group English Label Christmas clothing gifts Title Description …" at bounding box center [170, 94] width 340 height 189
type input "Christmas clothing gifts"
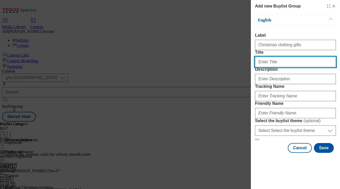
paste input "Christmas clothing gifts"
type input "Christmas clothing gifts"
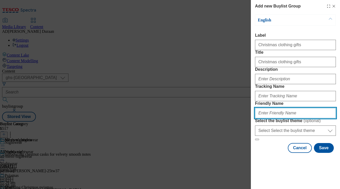
paste input "Christmas clothing gifts"
type input "Christmas clothing gifts"
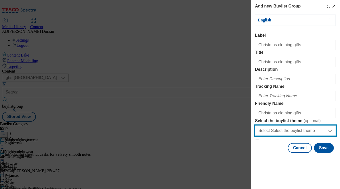
click at [279, 136] on select "Select Select the buylist theme default fandf" at bounding box center [295, 130] width 81 height 10
select select "fandf"
click at [255, 136] on select "Select Select the buylist theme default fandf" at bounding box center [295, 130] width 81 height 10
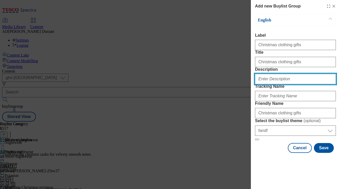
paste input "Browse our range of Christmas clothing gifts and accessories, including Christm…"
type input "Browse our range of Christmas clothing gifts and accessories, including Christm…"
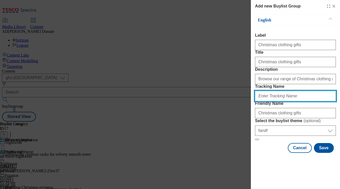
paste input "fnf_hub_christmas_gifting"
type input "fnf_hub_christmas_gifting"
click at [296, 83] on form "Label Christmas clothing gifts Title Christmas clothing gifts Description Brows…" at bounding box center [295, 86] width 81 height 107
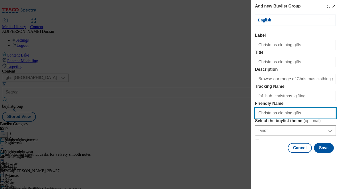
drag, startPoint x: 259, startPoint y: 129, endPoint x: 233, endPoint y: 126, distance: 25.7
click at [233, 126] on div "Add new Buylist Group English Label Christmas clothing gifts Title Christmas cl…" at bounding box center [170, 94] width 340 height 189
type input "christmas-clothing-gifts"
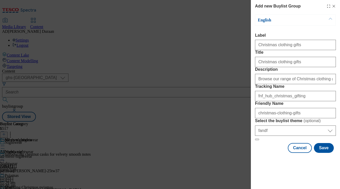
drag, startPoint x: 273, startPoint y: 170, endPoint x: 269, endPoint y: 169, distance: 4.2
click at [273, 153] on div "English Label Christmas clothing gifts Title Christmas clothing gifts Descripti…" at bounding box center [295, 83] width 81 height 138
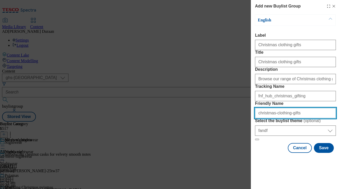
click at [295, 118] on input "christmas-clothing-gifts" at bounding box center [295, 113] width 81 height 10
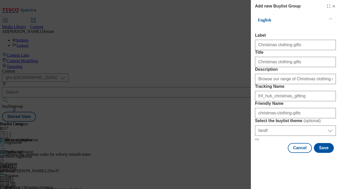
click at [265, 153] on div "Cancel Save" at bounding box center [295, 148] width 81 height 10
click at [326, 153] on button "Save" at bounding box center [323, 148] width 20 height 10
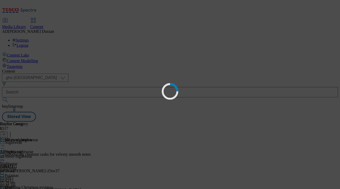
scroll to position [0, 0]
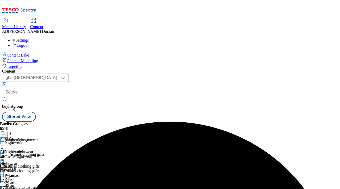
click at [91, 152] on div "Christmas clothing gifts Christmas clothing gifts christmas-clothing-gifts [DAT…" at bounding box center [45, 170] width 91 height 36
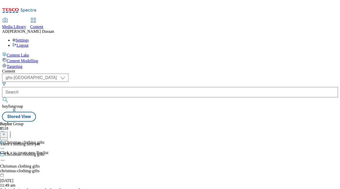
click at [6, 132] on icon at bounding box center [4, 134] width 4 height 4
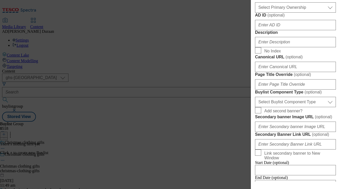
scroll to position [201, 0]
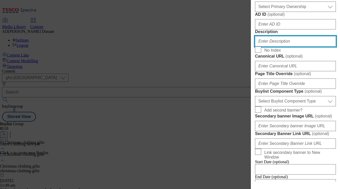
paste input "fnf_hub_christmas_gifting"
type input "fnf_hub_christmas_gifting"
drag, startPoint x: 295, startPoint y: 143, endPoint x: 255, endPoint y: 143, distance: 40.0
click at [255, 46] on input "fnf_hub_christmas_gifting" at bounding box center [295, 41] width 81 height 10
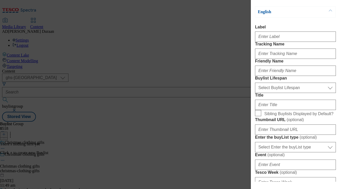
scroll to position [0, 0]
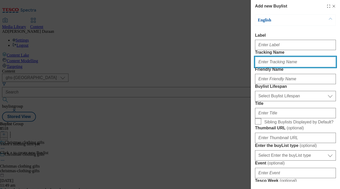
paste input "fnf_hub_christmas_gifting"
type input "fnf_hub_christmas_gifting"
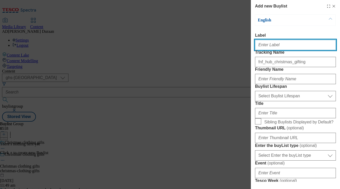
paste input "Christmas clothing gifts"
type input "Christmas clothing gifts"
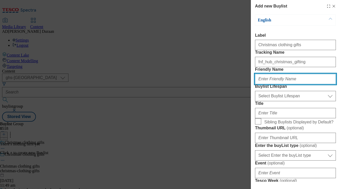
paste input "Christmas clothing gifts"
drag, startPoint x: 272, startPoint y: 97, endPoint x: 184, endPoint y: 85, distance: 89.5
click at [184, 85] on div "Add new Buylist English Label Christmas clothing gifts Tracking Name fnf_hub_ch…" at bounding box center [170, 94] width 340 height 189
click at [324, 84] on input "clothing gifts" at bounding box center [295, 79] width 81 height 10
drag, startPoint x: 328, startPoint y: 98, endPoint x: 284, endPoint y: 98, distance: 44.4
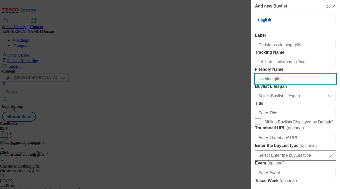
click at [284, 84] on input "clothing gifts" at bounding box center [295, 79] width 81 height 10
type input "clothing-gifts"
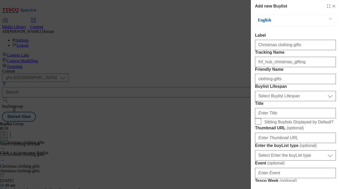
click at [289, 101] on select "Select Buylist Lifespan evergreen seasonal tactical" at bounding box center [295, 96] width 81 height 10
select select "seasonal"
click at [255, 101] on select "Select Buylist Lifespan evergreen seasonal tactical" at bounding box center [295, 96] width 81 height 10
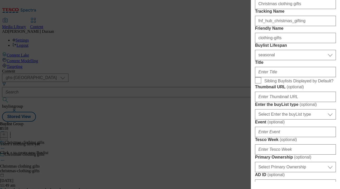
scroll to position [53, 0]
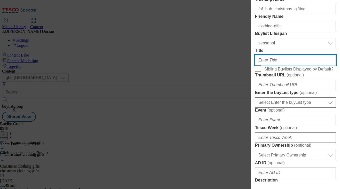
paste input "Christmas clothing gifts"
type input "Christmas clothing gifts"
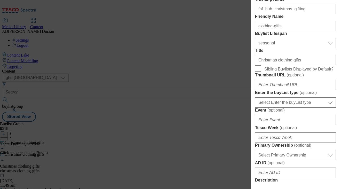
click at [294, 53] on label "Title" at bounding box center [295, 50] width 81 height 5
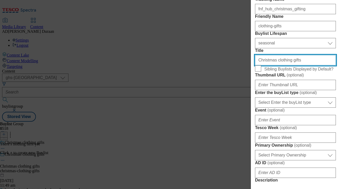
click at [294, 65] on input "Christmas clothing gifts" at bounding box center [295, 60] width 81 height 10
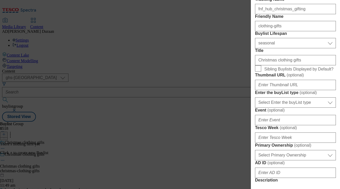
click at [337, 110] on div "Add new Buylist English Label Christmas clothing gifts Tracking Name fnf_hub_ch…" at bounding box center [295, 91] width 89 height 182
drag, startPoint x: 258, startPoint y: 112, endPoint x: 164, endPoint y: 7, distance: 140.5
click at [258, 71] on input "Sibling Buylists Displayed by Default?" at bounding box center [258, 68] width 6 height 6
checkbox input "true"
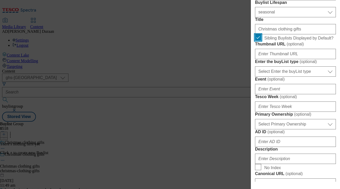
scroll to position [90, 0]
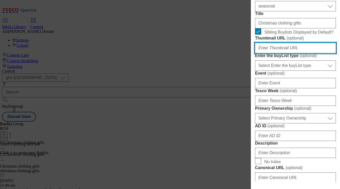
paste input "[URL][DOMAIN_NAME]"
type input "[URL][DOMAIN_NAME]"
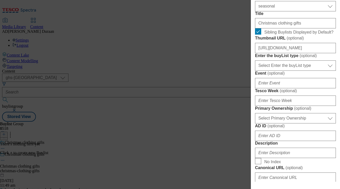
scroll to position [0, 0]
click at [330, 111] on form "Label Christmas clothing gifts Tracking Name fnf_hub_christmas_gifting Friendly…" at bounding box center [295, 124] width 81 height 362
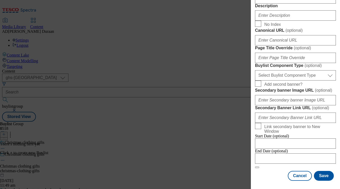
scroll to position [266, 0]
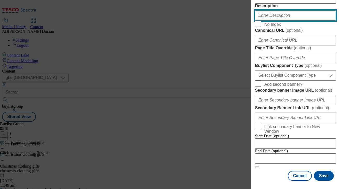
paste input "Browse our range of Christmas clothing gifts and accessories, including Christm…"
type input "Browse our range of Christmas clothing gifts and accessories, including Christm…"
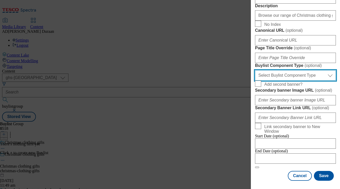
click at [303, 70] on select "Select Buylist Component Type Banner Competition Header Meal" at bounding box center [295, 75] width 81 height 10
select select "Banner"
click at [255, 70] on select "Select Buylist Component Type Banner Competition Header Meal" at bounding box center [295, 75] width 81 height 10
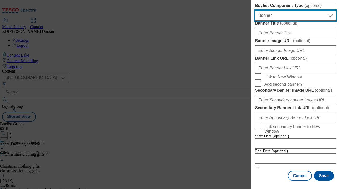
scroll to position [428, 0]
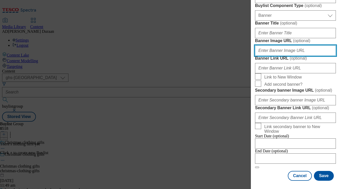
paste input "[URL][DOMAIN_NAME]"
type input "[URL][DOMAIN_NAME]"
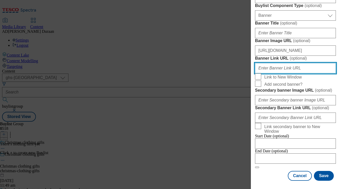
paste input "[URL][DOMAIN_NAME]"
paste input "fnf_hub_christmas_gifting"
type input "[URL][DOMAIN_NAME]"
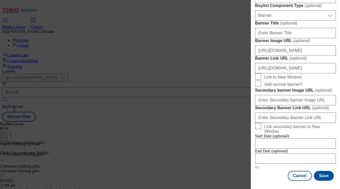
scroll to position [0, 0]
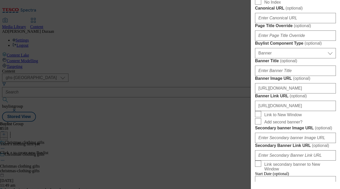
scroll to position [252, 0]
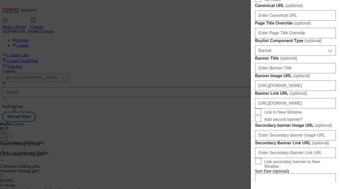
click at [336, 77] on div "Add new Buylist English Label Christmas clothing gifts Tracking Name fnf_hub_ch…" at bounding box center [295, 91] width 89 height 182
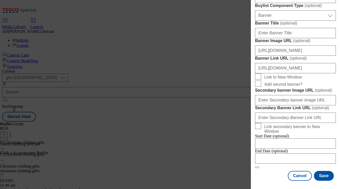
scroll to position [504, 0]
click at [322, 176] on button "Save" at bounding box center [323, 176] width 20 height 10
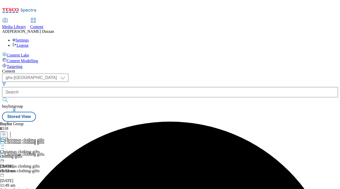
click at [44, 154] on div "clothing-gifts" at bounding box center [22, 156] width 44 height 5
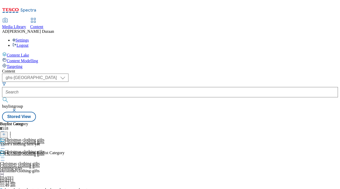
scroll to position [0, 23]
click at [6, 132] on icon at bounding box center [4, 134] width 4 height 4
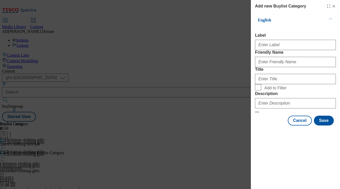
drag, startPoint x: 253, startPoint y: 43, endPoint x: 259, endPoint y: 45, distance: 6.3
click at [254, 44] on div "Add new Buylist Category English Label Friendly Name Title Add to Filter Descri…" at bounding box center [295, 63] width 89 height 126
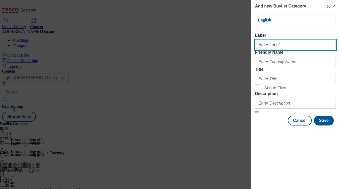
click at [262, 46] on input "Label" at bounding box center [295, 45] width 81 height 10
type input "All products"
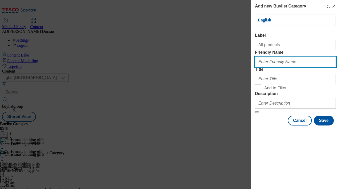
click at [274, 67] on input "Friendly Name" at bounding box center [295, 62] width 81 height 10
click at [264, 67] on input "Friendly Name" at bounding box center [295, 62] width 81 height 10
type input "all"
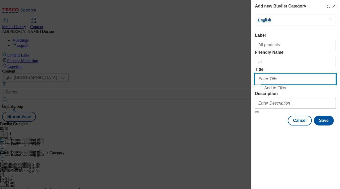
click at [260, 84] on input "Title" at bounding box center [295, 79] width 81 height 10
type input "All products"
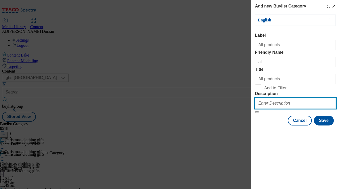
paste input "Browse our range of Christmas clothing gifts and accessories, including Christm…"
type input "Browse our range of Christmas clothing gifts and accessories, including Christm…"
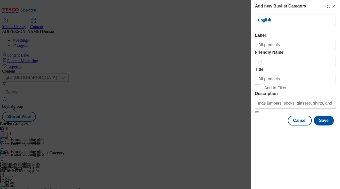
scroll to position [0, 0]
click at [268, 125] on div "Cancel Save" at bounding box center [295, 121] width 81 height 10
click at [325, 125] on button "Save" at bounding box center [323, 121] width 20 height 10
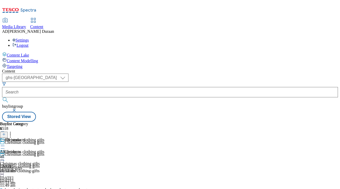
click at [5, 155] on icon at bounding box center [2, 157] width 5 height 5
click at [24, 173] on span "Copy" at bounding box center [20, 175] width 8 height 4
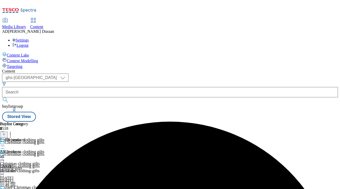
scroll to position [38, 0]
select select "seasonal"
select select "Banner"
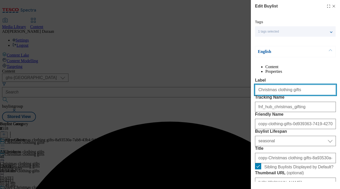
drag, startPoint x: 300, startPoint y: 100, endPoint x: 240, endPoint y: 100, distance: 59.6
click at [234, 99] on div "Edit Buylist Tags 1 tags selected buylist English Content Properties Label Chri…" at bounding box center [170, 94] width 340 height 189
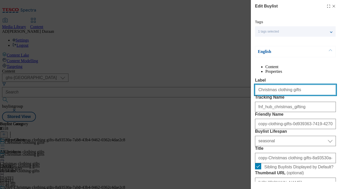
paste input "Women's Christmas clothing gifts"
drag, startPoint x: 306, startPoint y: 101, endPoint x: 225, endPoint y: 99, distance: 81.5
click at [220, 99] on div "Edit Buylist Tags 1 tags selected buylist English Content Properties Label Wome…" at bounding box center [170, 94] width 340 height 189
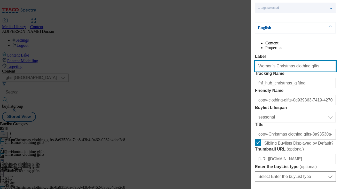
scroll to position [27, 0]
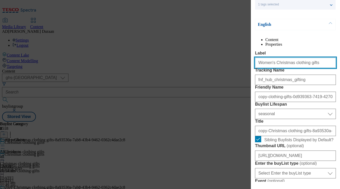
type input "Women's Christmas clothing gifts"
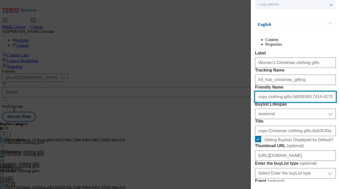
click at [296, 102] on input "copy-clothing-gifts-0d939363-7419-4270-a197-0aa254c60ee9" at bounding box center [295, 97] width 81 height 10
paste input "Women's Christmas clothing gifts"
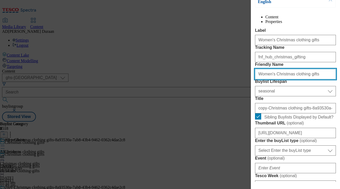
scroll to position [58, 0]
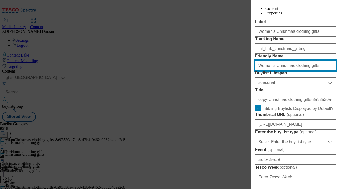
type input "Women's Christmas clothing gifts"
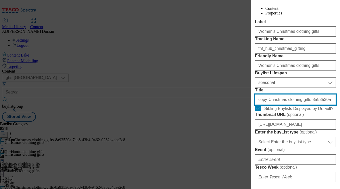
click at [280, 105] on input "copy-Christmas clothing gifts-8a93530a-7ab8-43b4-9462-0362c4dae2c8" at bounding box center [295, 99] width 81 height 10
paste input "Women's Christmas clothing gifts"
type input "Women's Christmas clothing gifts"
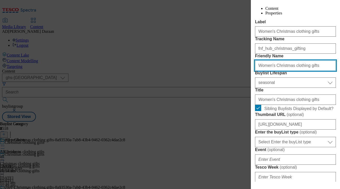
drag, startPoint x: 260, startPoint y: 93, endPoint x: 247, endPoint y: 93, distance: 13.2
click at [247, 93] on div "Edit Buylist Tags 1 tags selected buylist English Content Properties Label Wome…" at bounding box center [170, 94] width 340 height 189
type input "womens-christmas-clothing-gifts"
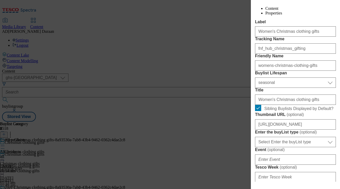
drag, startPoint x: 300, startPoint y: 79, endPoint x: 189, endPoint y: 31, distance: 121.0
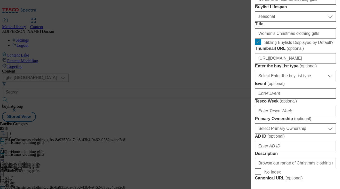
scroll to position [146, 0]
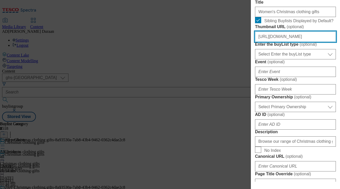
click at [285, 42] on input "[URL][DOMAIN_NAME]" at bounding box center [295, 36] width 81 height 10
paste input "[URL][DOMAIN_NAME]"
type input "[URL][DOMAIN_NAME]"
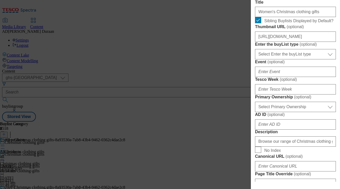
scroll to position [0, 0]
click at [328, 82] on form "Label Women's Christmas clothing gifts Tracking Name fnf_hub_christmas_gifting …" at bounding box center [295, 143] width 81 height 422
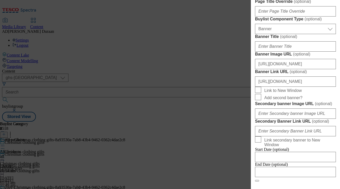
scroll to position [324, 0]
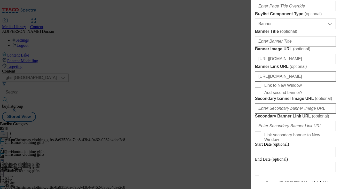
type input "Browse our range of Christmas clothing gifts and accessories, including Christm…"
paste input "Find our range of women's Christmas clothing and accessories gifts, including w…"
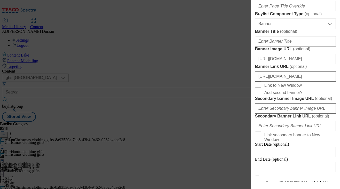
type input "Find our range of women's Christmas clothing and accessories gifts, including w…"
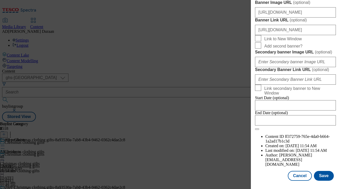
scroll to position [558, 0]
click at [321, 178] on button "Save" at bounding box center [323, 176] width 20 height 10
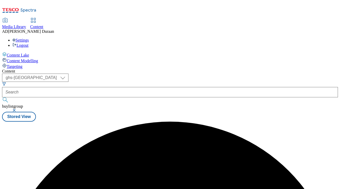
scroll to position [0, 0]
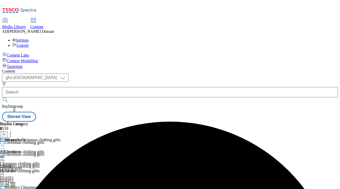
click at [28, 154] on div "all" at bounding box center [14, 156] width 28 height 5
click at [5, 155] on icon at bounding box center [2, 157] width 5 height 5
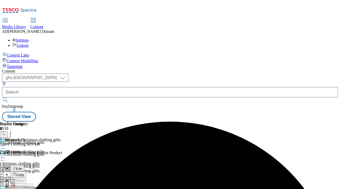
click at [22, 167] on span "Edit" at bounding box center [19, 169] width 6 height 4
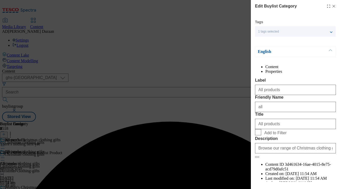
scroll to position [38, 0]
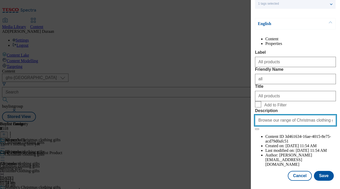
click at [284, 125] on input "Browse our range of Christmas clothing gifts and accessories, including Christm…" at bounding box center [295, 120] width 81 height 10
paste input "Find our range of women's Christmas clothing and accessories gifts, including w…"
type input "Find our range of women's Christmas clothing and accessories gifts, including w…"
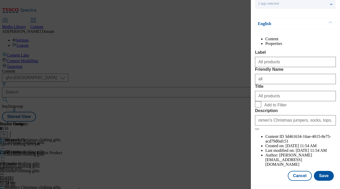
click at [271, 171] on div "Cancel Save" at bounding box center [295, 176] width 81 height 10
click at [328, 175] on button "Save" at bounding box center [323, 176] width 20 height 10
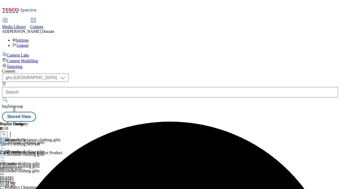
scroll to position [52, 0]
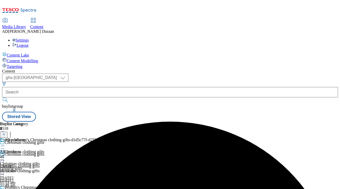
drag, startPoint x: 242, startPoint y: 135, endPoint x: 222, endPoint y: 136, distance: 20.4
select select "seasonal"
select select "Banner"
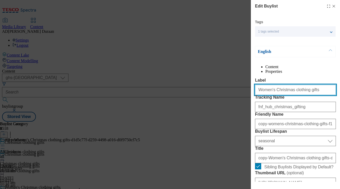
drag, startPoint x: 308, startPoint y: 101, endPoint x: 220, endPoint y: 99, distance: 87.2
click at [218, 98] on div "Edit Buylist Tags 1 tags selected buylist English Content Properties Label Wome…" at bounding box center [170, 94] width 340 height 189
paste input "Men's Christmas clothing gifts"
drag, startPoint x: 301, startPoint y: 102, endPoint x: 230, endPoint y: 97, distance: 70.8
click at [207, 95] on div "Edit Buylist Tags 1 tags selected buylist English Content Properties Label Men'…" at bounding box center [170, 94] width 340 height 189
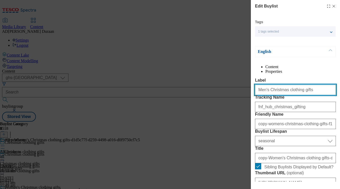
type input "Men's Christmas clothing gifts"
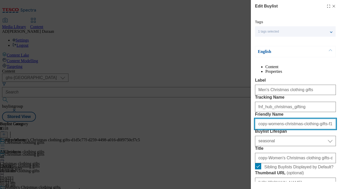
click at [289, 129] on input "copy-womens-christmas-clothing-gifts-f180600b-b26f-48c8-a150-d21c14197082" at bounding box center [295, 124] width 81 height 10
paste input "Men's Christmas clothing gifts"
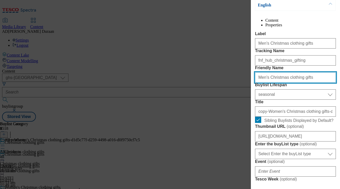
scroll to position [47, 0]
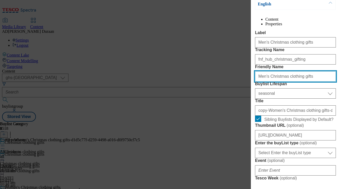
type input "Men's Christmas clothing gifts"
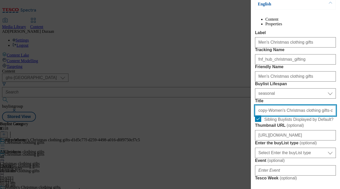
click at [292, 116] on input "copy-Women's Christmas clothing gifts-d1d5c77f-d259-4498-a016-d0f9750cf7c5" at bounding box center [295, 110] width 81 height 10
paste input "Men's Christmas clothing gifts"
type input "Men's Christmas clothing gifts"
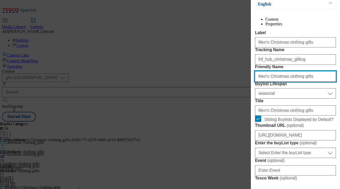
drag, startPoint x: 260, startPoint y: 104, endPoint x: 252, endPoint y: 104, distance: 8.8
click at [252, 104] on div "Edit Buylist Tags 1 tags selected buylist English Content Properties Label Men'…" at bounding box center [295, 91] width 89 height 182
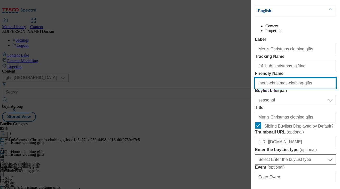
type input "mens-christmas-clothing-gifts"
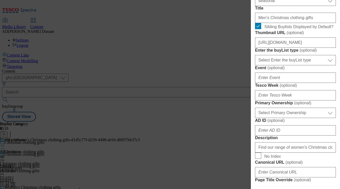
scroll to position [142, 0]
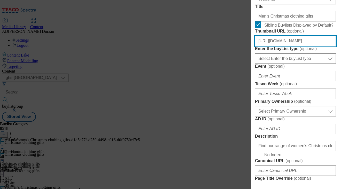
click at [292, 46] on input "[URL][DOMAIN_NAME]" at bounding box center [295, 41] width 81 height 10
paste input "[URL][DOMAIN_NAME]"
type input "[URL][DOMAIN_NAME]"
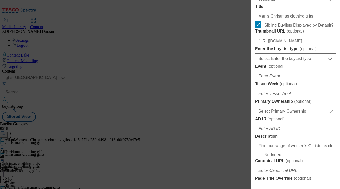
scroll to position [0, 0]
click at [334, 87] on form "Label Men's Christmas clothing gifts Tracking Name fnf_hub_christmas_gifting Fr…" at bounding box center [295, 147] width 81 height 422
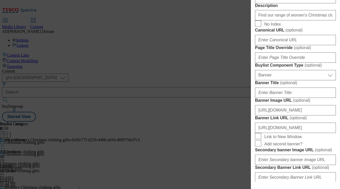
scroll to position [272, 0]
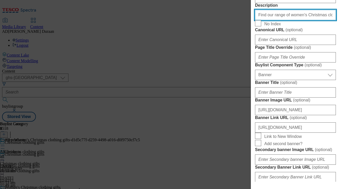
click at [283, 20] on input "Find our range of women's Christmas clothing and accessories gifts, including w…" at bounding box center [295, 15] width 81 height 10
paste input "Explore our range of men's Christmas clothing and accessories gifts, including …"
click at [304, 20] on input "Explore our range of men's Christmas clothing and accessories gifts, including …" at bounding box center [295, 15] width 81 height 10
type input "Explore our range of men's Christmas clothing and accessories gifts, including …"
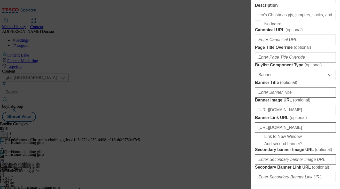
scroll to position [0, 0]
drag, startPoint x: 327, startPoint y: 107, endPoint x: 332, endPoint y: 115, distance: 10.2
click at [327, 107] on form "Label Men's Christmas clothing gifts Tracking Name fnf_hub_christmas_gifting Fr…" at bounding box center [295, 16] width 81 height 422
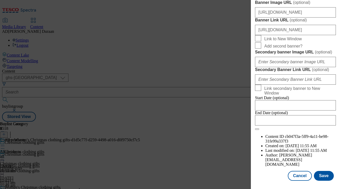
scroll to position [558, 0]
click at [327, 176] on button "Save" at bounding box center [323, 176] width 20 height 10
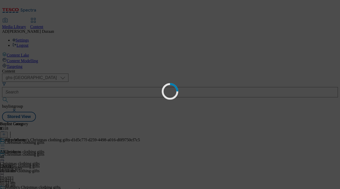
scroll to position [0, 0]
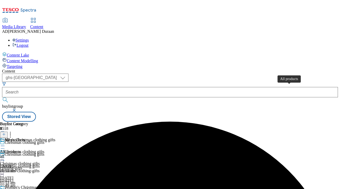
click at [21, 149] on div "All products" at bounding box center [10, 151] width 21 height 5
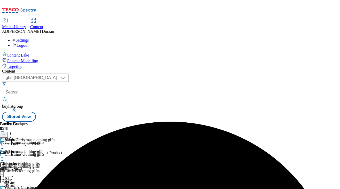
scroll to position [0, 118]
click at [5, 155] on icon at bounding box center [2, 157] width 5 height 5
click at [24, 165] on button "Edit" at bounding box center [17, 168] width 14 height 6
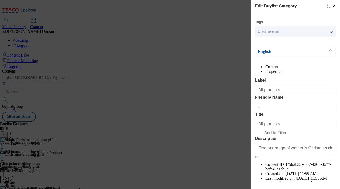
scroll to position [38, 0]
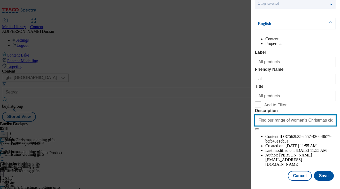
click at [289, 125] on input "Find our range of women's Christmas clothing and accessories gifts, including w…" at bounding box center [295, 120] width 81 height 10
paste input "Explore our range of men's Christmas clothing and accessories gifts, including …"
type input "Explore our range of men's Christmas clothing and accessories gifts, including …"
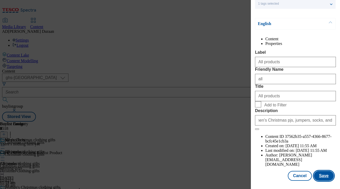
scroll to position [0, 0]
click at [324, 177] on button "Save" at bounding box center [323, 176] width 20 height 10
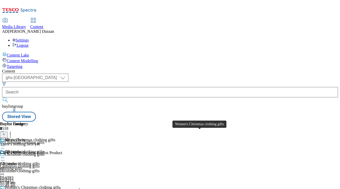
scroll to position [52, 0]
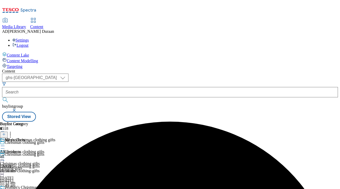
scroll to position [52, 0]
drag, startPoint x: 240, startPoint y: 140, endPoint x: 236, endPoint y: 141, distance: 4.1
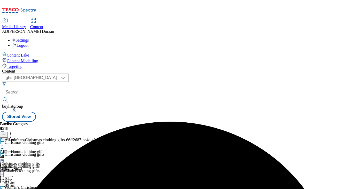
select select "seasonal"
select select "Banner"
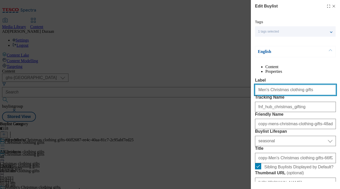
drag, startPoint x: 303, startPoint y: 101, endPoint x: 257, endPoint y: 101, distance: 45.7
click at [238, 99] on div "Edit Buylist Tags 1 tags selected buylist English Content Properties Label Men'…" at bounding box center [170, 94] width 340 height 189
paste input "Kids' Christmas clothing gifts"
drag, startPoint x: 299, startPoint y: 101, endPoint x: 245, endPoint y: 101, distance: 54.4
click at [240, 101] on div "Edit Buylist Tags 1 tags selected buylist English Content Properties Label Kids…" at bounding box center [170, 94] width 340 height 189
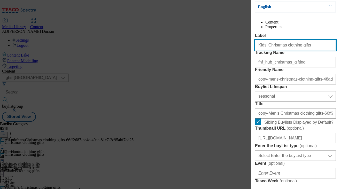
scroll to position [52, 0]
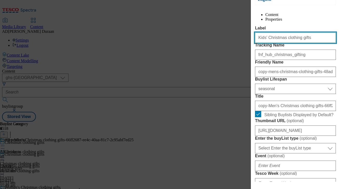
type input "Kids' Christmas clothing gifts"
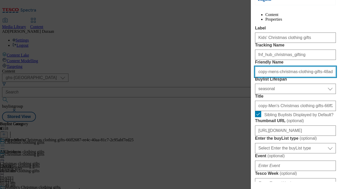
click at [287, 77] on input "copy-mens-christmas-clothing-gifts-48add1d5-0512-4ccf-805c-9c08dd79906c" at bounding box center [295, 72] width 81 height 10
paste input "Kids' Christmas clothing gifts"
type input "Kids' Christmas clothing gifts"
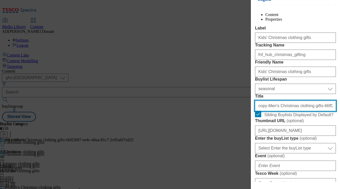
click at [281, 111] on input "copy-Men's Christmas clothing gifts-66ff2687-ee4c-40aa-81c7-2c95abf7ed25" at bounding box center [295, 106] width 81 height 10
paste input "Kids' Christmas clothing gifts"
type input "Kids' Christmas clothing gifts"
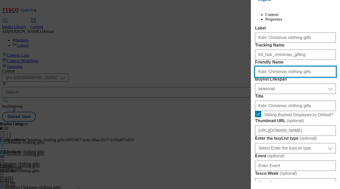
drag, startPoint x: 260, startPoint y: 100, endPoint x: 250, endPoint y: 99, distance: 9.5
click at [250, 99] on div "Edit Buylist Tags 1 tags selected buylist English Content Properties Label Kids…" at bounding box center [170, 94] width 340 height 189
type input "kids-christmas-clothing-gifts"
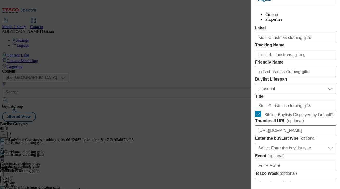
drag, startPoint x: 293, startPoint y: 83, endPoint x: 296, endPoint y: 88, distance: 5.4
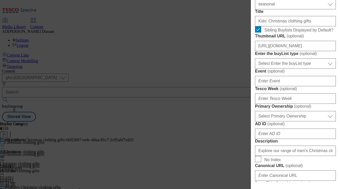
scroll to position [138, 0]
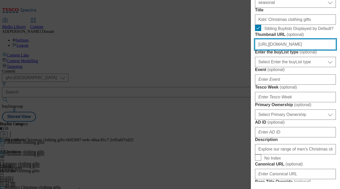
click at [298, 50] on input "[URL][DOMAIN_NAME]" at bounding box center [295, 44] width 81 height 10
paste input "[URL][DOMAIN_NAME]"
type input "[URL][DOMAIN_NAME]"
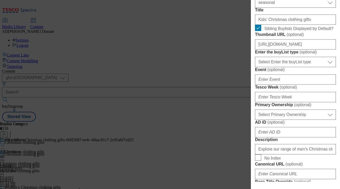
scroll to position [0, 0]
click at [334, 89] on form "Label Kids' Christmas clothing gifts Tracking Name fnf_hub_christmas_gifting Fr…" at bounding box center [295, 151] width 81 height 422
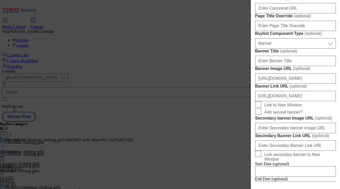
scroll to position [313, 0]
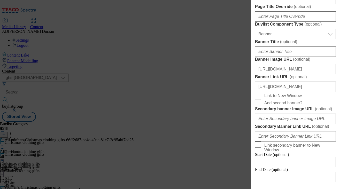
paste input "Explore our range of kids' Christmas clothing and accessories, including kids' …"
type input "Explore our range of kids' Christmas clothing and accessories, including kids' …"
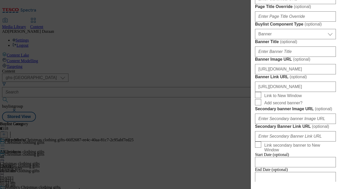
scroll to position [0, 0]
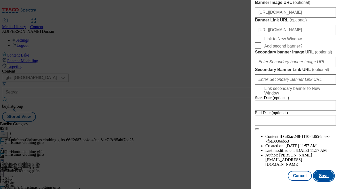
click at [324, 178] on button "Save" at bounding box center [323, 176] width 20 height 10
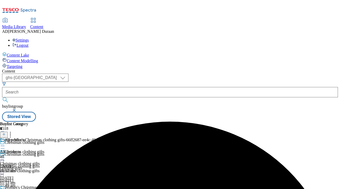
scroll to position [0, 0]
click at [28, 138] on div "All products All products all [DATE] 11:57 am" at bounding box center [14, 156] width 28 height 36
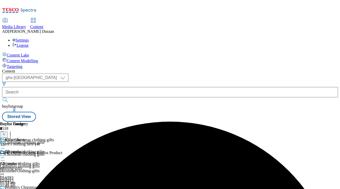
click at [5, 155] on icon at bounding box center [2, 157] width 5 height 5
click at [24, 165] on button "Edit" at bounding box center [17, 168] width 14 height 6
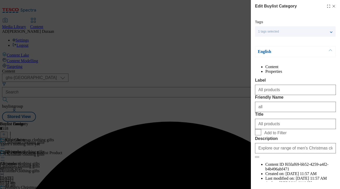
scroll to position [38, 0]
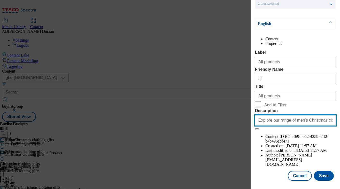
click at [301, 125] on input "Explore our range of men's Christmas clothing and accessories gifts, including …" at bounding box center [295, 120] width 81 height 10
paste input "Explore our range of kids' Christmas clothing and accessories, including kids' …"
type input "Explore our range of kids' Christmas clothing and accessories, including kids' …"
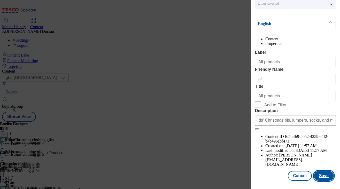
scroll to position [0, 0]
click at [325, 176] on button "Save" at bounding box center [323, 176] width 20 height 10
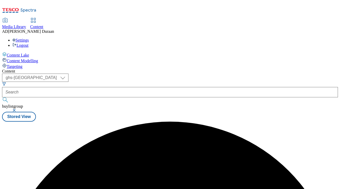
scroll to position [1, 0]
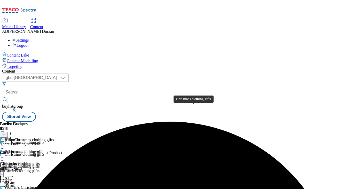
click at [40, 161] on div "Christmas clothing gifts" at bounding box center [20, 163] width 40 height 5
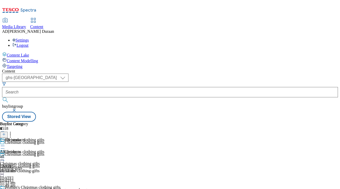
scroll to position [0, 23]
click at [28, 154] on div "all" at bounding box center [14, 156] width 28 height 5
click at [6, 132] on icon at bounding box center [4, 134] width 4 height 4
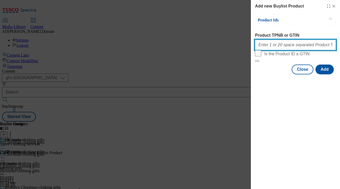
paste input "96892732 96950128 96948063 96916752 96957288 96919524 96942547 96912290 9694235…"
type input "96892732 96950128 96948063 96916752 96957288 96919524 96942547 96912290 9694235…"
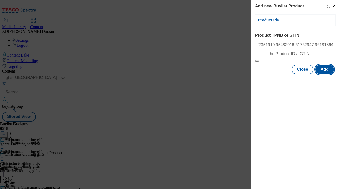
scroll to position [0, 0]
click at [324, 74] on button "Add" at bounding box center [324, 69] width 18 height 10
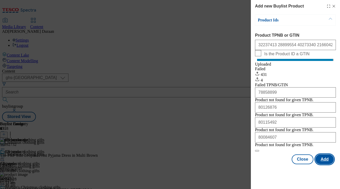
scroll to position [10, 0]
drag, startPoint x: 300, startPoint y: 174, endPoint x: 301, endPoint y: 169, distance: 5.7
click at [300, 164] on button "Close" at bounding box center [302, 159] width 22 height 10
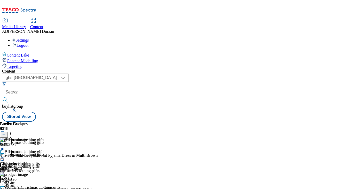
scroll to position [0, 38]
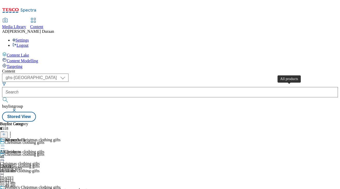
click at [21, 149] on span "All products" at bounding box center [10, 151] width 21 height 5
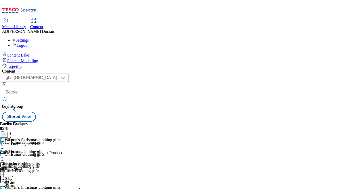
click at [5, 134] on line at bounding box center [4, 134] width 3 height 0
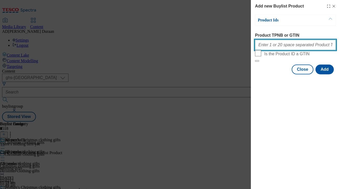
paste input "96892732 96950128 96948063 96916752 96957288 96965284 96859440 96859341 9685924…"
type input "96892732 96950128 96948063 96916752 96957288 96965284 96859440 96859341 9685924…"
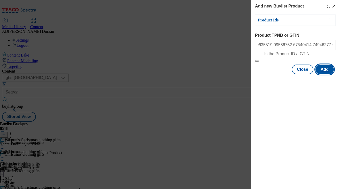
scroll to position [0, 0]
click at [327, 74] on button "Add" at bounding box center [324, 69] width 18 height 10
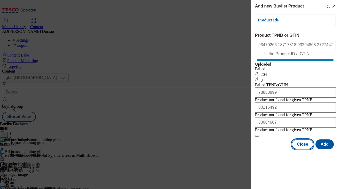
click at [303, 149] on button "Close" at bounding box center [302, 144] width 22 height 10
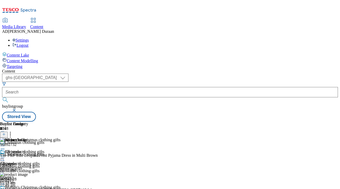
scroll to position [44, 0]
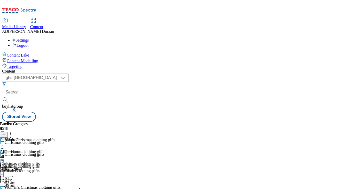
click at [28, 154] on div "all" at bounding box center [14, 156] width 28 height 5
click at [6, 132] on icon at bounding box center [4, 134] width 4 height 4
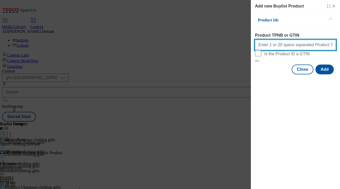
paste input "96515218 96515351 96515420 96515282 96516177 96516102 96520701 96516380 9651666…"
type input "96515218 96515351 96515420 96515282 96516177 96516102 96520701 96516380 9651666…"
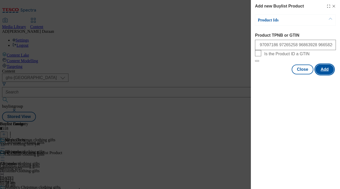
scroll to position [0, 0]
click at [322, 74] on button "Add" at bounding box center [324, 69] width 18 height 10
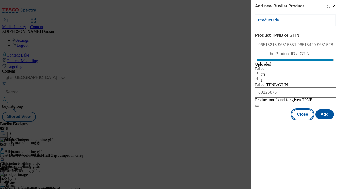
click at [304, 119] on button "Close" at bounding box center [302, 114] width 22 height 10
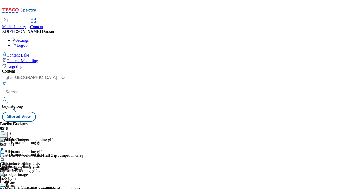
scroll to position [52, 0]
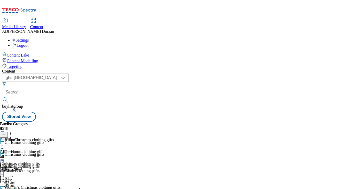
scroll to position [0, 23]
click at [28, 154] on div "all" at bounding box center [14, 156] width 28 height 5
click at [6, 132] on icon at bounding box center [4, 134] width 4 height 4
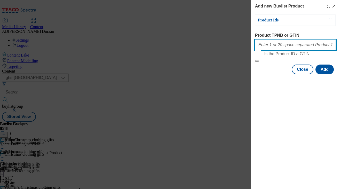
paste input "97037984 96988677 97004107 96987724 96901880 96901533 97000244 96947381 9712953…"
type input "97037984 96988677 97004107 96987724 96901880 96901533 97000244 96947381 9712953…"
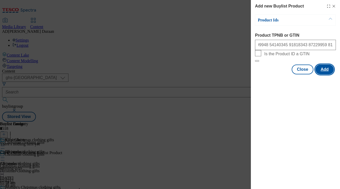
scroll to position [0, 0]
click at [325, 74] on button "Add" at bounding box center [324, 69] width 18 height 10
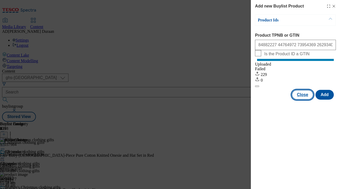
click at [303, 100] on button "Close" at bounding box center [302, 95] width 22 height 10
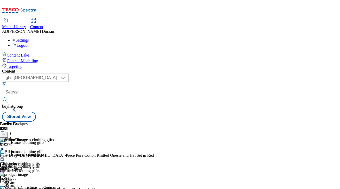
click at [5, 143] on icon at bounding box center [2, 145] width 5 height 5
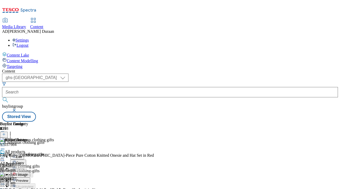
click at [28, 179] on span "Preview" at bounding box center [22, 181] width 12 height 4
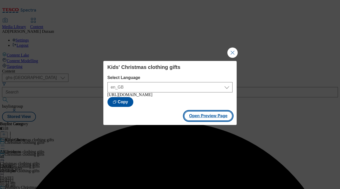
click at [214, 118] on button "Open Preview Page" at bounding box center [208, 116] width 49 height 10
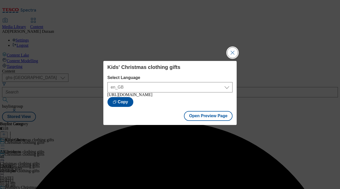
click at [231, 50] on button "Close Modal" at bounding box center [232, 52] width 10 height 10
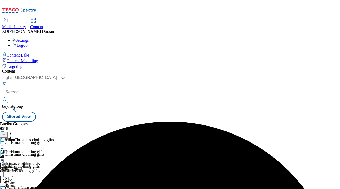
click at [5, 155] on icon at bounding box center [2, 157] width 5 height 5
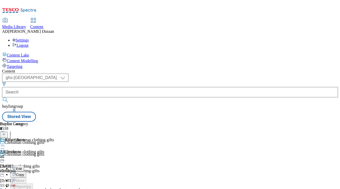
click at [28, 190] on span "Preview" at bounding box center [22, 192] width 12 height 4
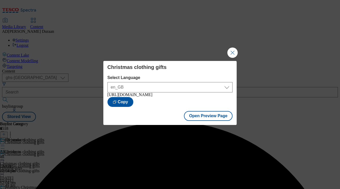
drag, startPoint x: 230, startPoint y: 51, endPoint x: 231, endPoint y: 66, distance: 15.2
click at [230, 51] on button "Close Modal" at bounding box center [232, 52] width 10 height 10
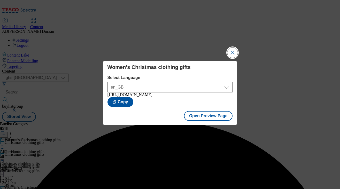
drag, startPoint x: 233, startPoint y: 50, endPoint x: 232, endPoint y: 70, distance: 20.5
click at [234, 50] on button "Close Modal" at bounding box center [232, 52] width 10 height 10
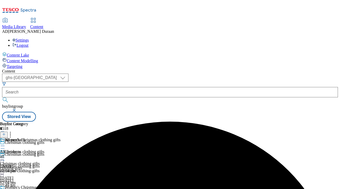
scroll to position [49, 0]
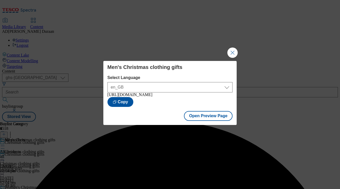
click at [232, 49] on button "Close Modal" at bounding box center [232, 52] width 10 height 10
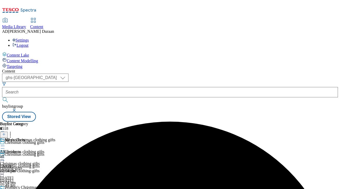
scroll to position [52, 0]
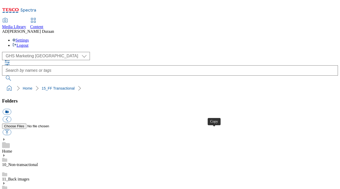
select select "flare-ghs-mktg"
drag, startPoint x: 215, startPoint y: 130, endPoint x: 206, endPoint y: 121, distance: 12.4
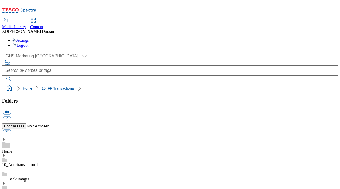
click at [12, 149] on link "Home" at bounding box center [7, 151] width 10 height 4
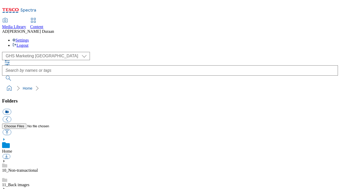
scroll to position [491, 0]
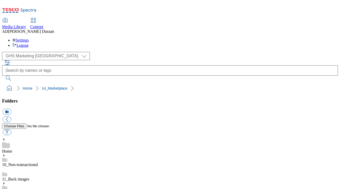
scroll to position [62, 0]
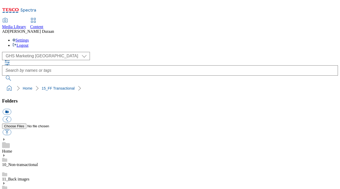
scroll to position [70, 0]
drag, startPoint x: 90, startPoint y: 143, endPoint x: 92, endPoint y: 147, distance: 4.3
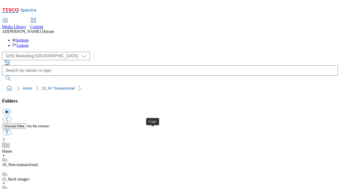
drag, startPoint x: 215, startPoint y: 130, endPoint x: 119, endPoint y: 8, distance: 155.3
